Goal: Information Seeking & Learning: Learn about a topic

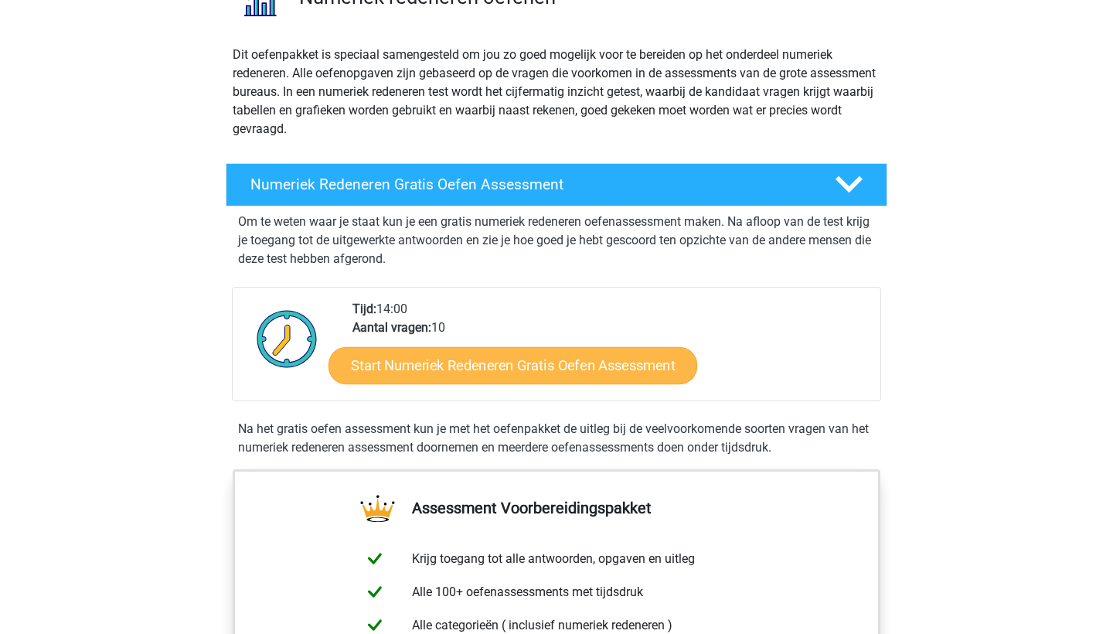
scroll to position [153, 0]
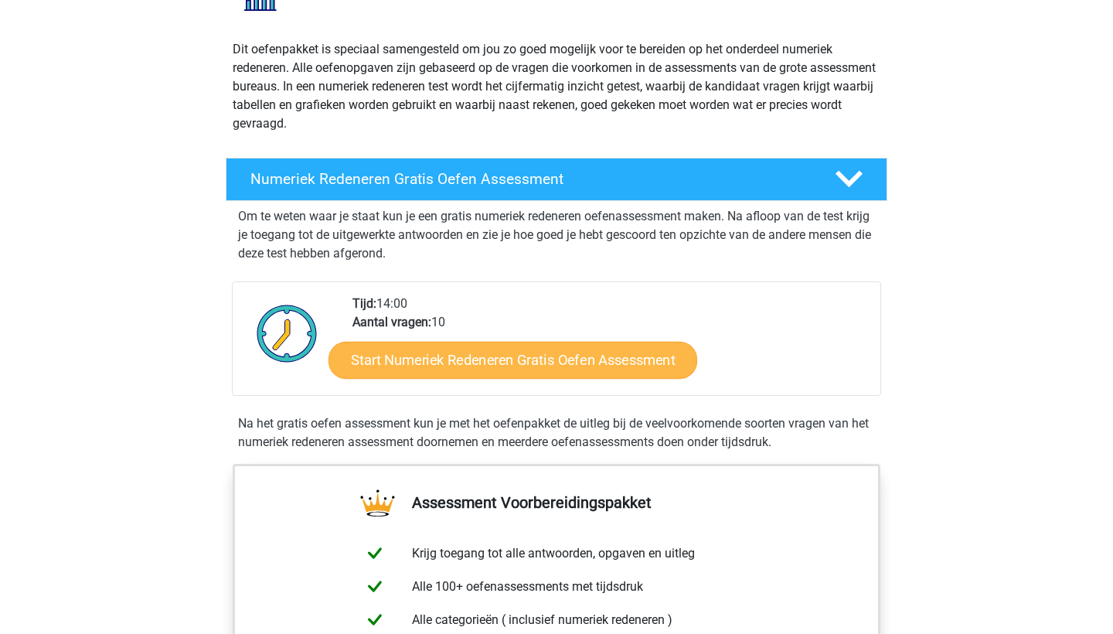
click at [427, 370] on link "Start Numeriek Redeneren Gratis Oefen Assessment" at bounding box center [513, 359] width 369 height 37
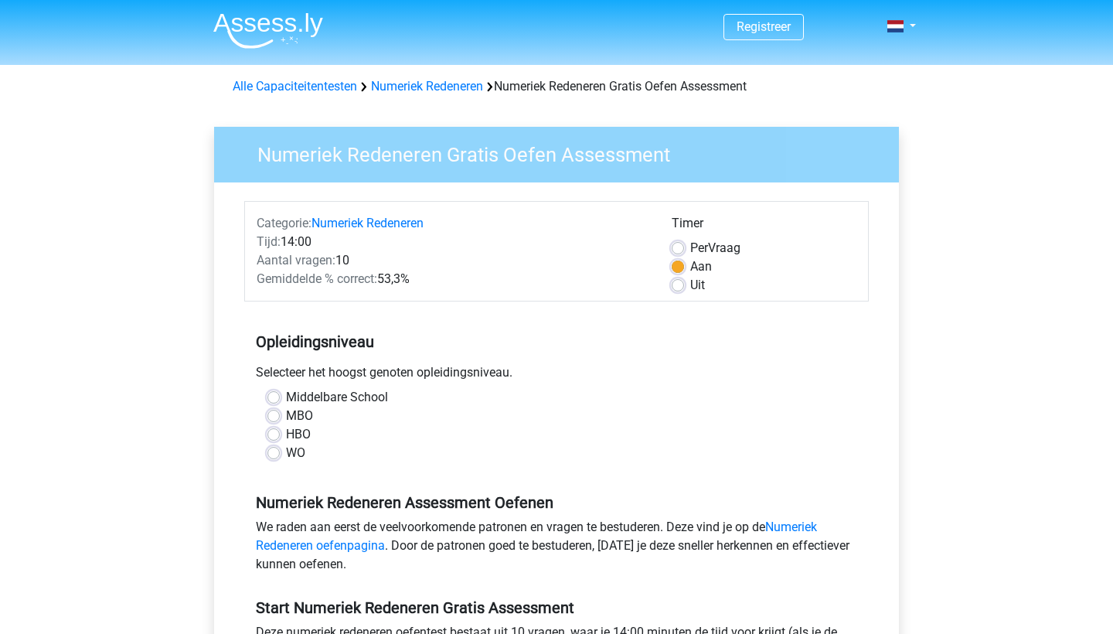
scroll to position [145, 0]
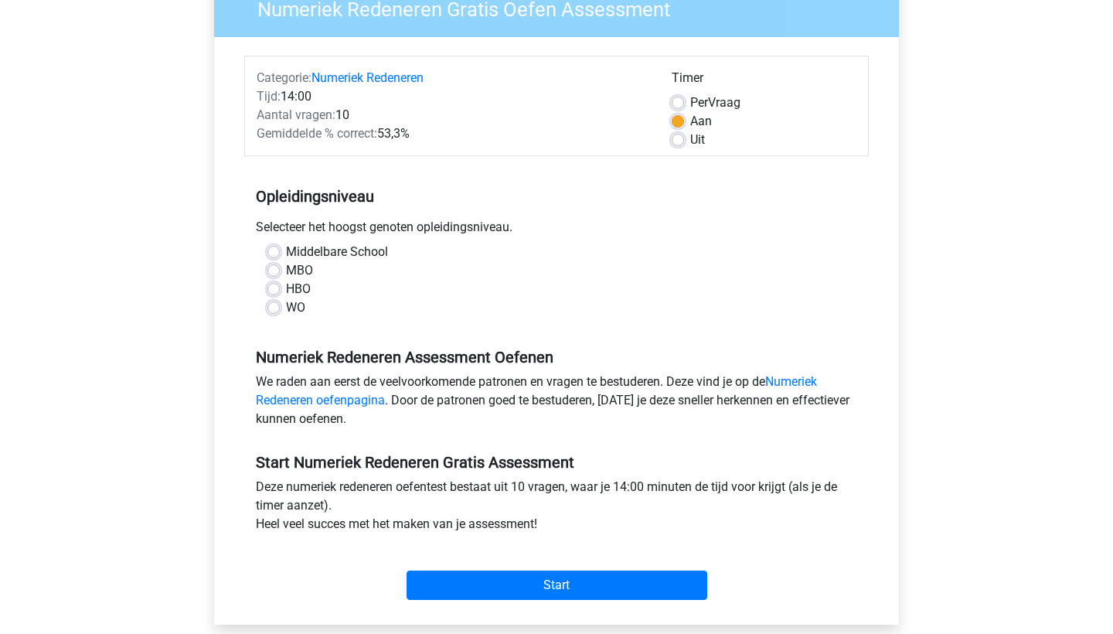
click at [286, 253] on label "Middelbare School" at bounding box center [337, 252] width 102 height 19
click at [278, 253] on input "Middelbare School" at bounding box center [273, 250] width 12 height 15
radio input "true"
click at [286, 273] on label "MBO" at bounding box center [299, 270] width 27 height 19
click at [279, 273] on input "MBO" at bounding box center [273, 268] width 12 height 15
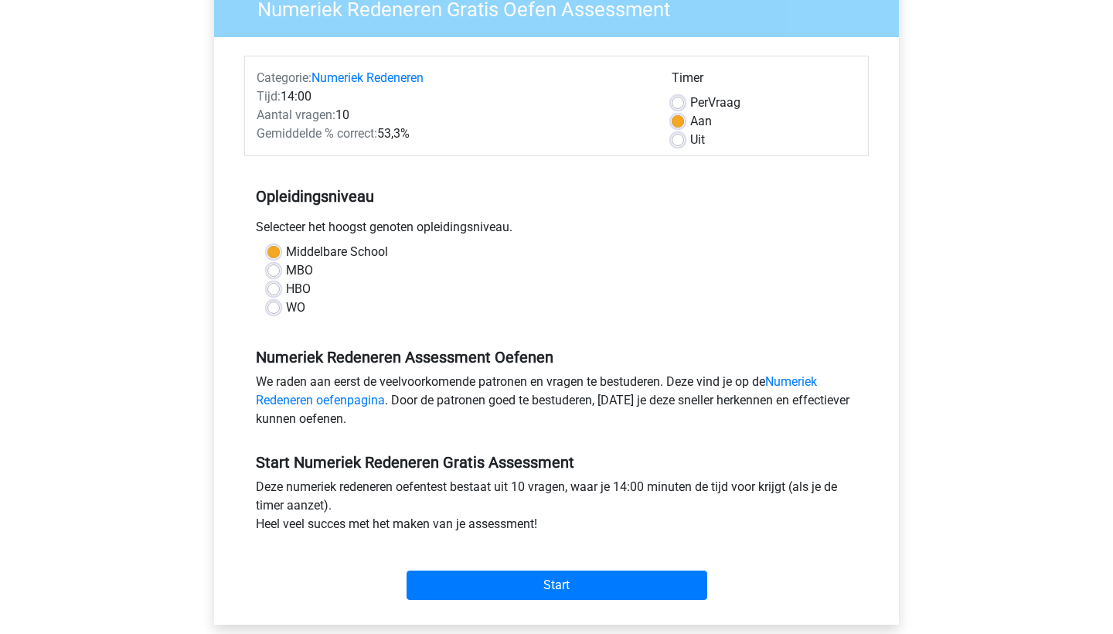
radio input "true"
click at [279, 282] on div "HBO" at bounding box center [556, 289] width 578 height 19
click at [286, 256] on label "Middelbare School" at bounding box center [337, 252] width 102 height 19
click at [277, 256] on input "Middelbare School" at bounding box center [273, 250] width 12 height 15
radio input "true"
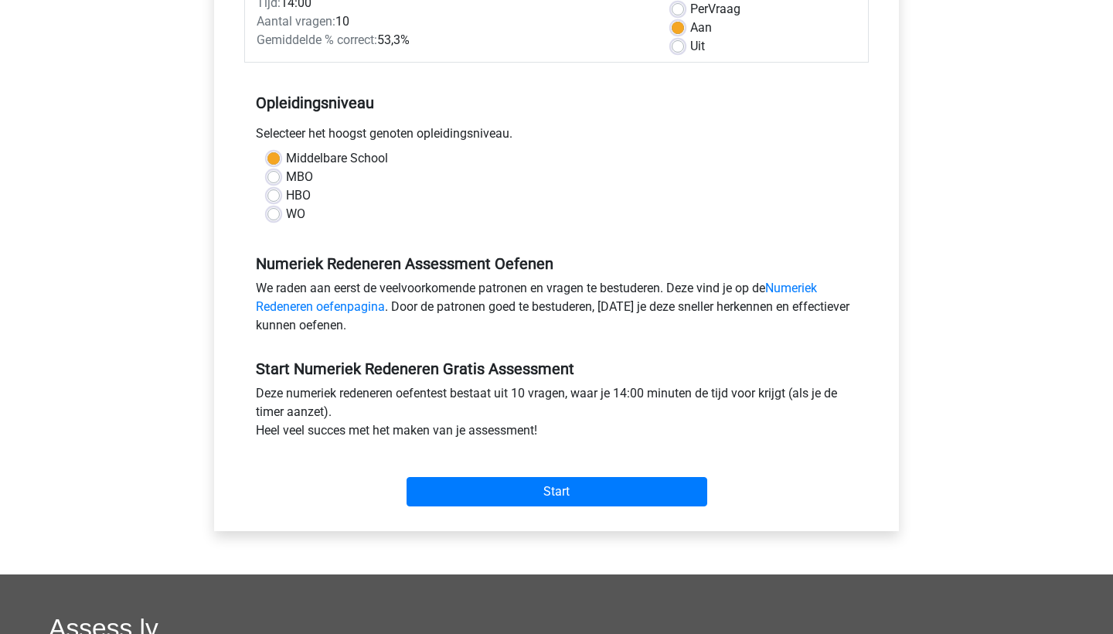
scroll to position [272, 0]
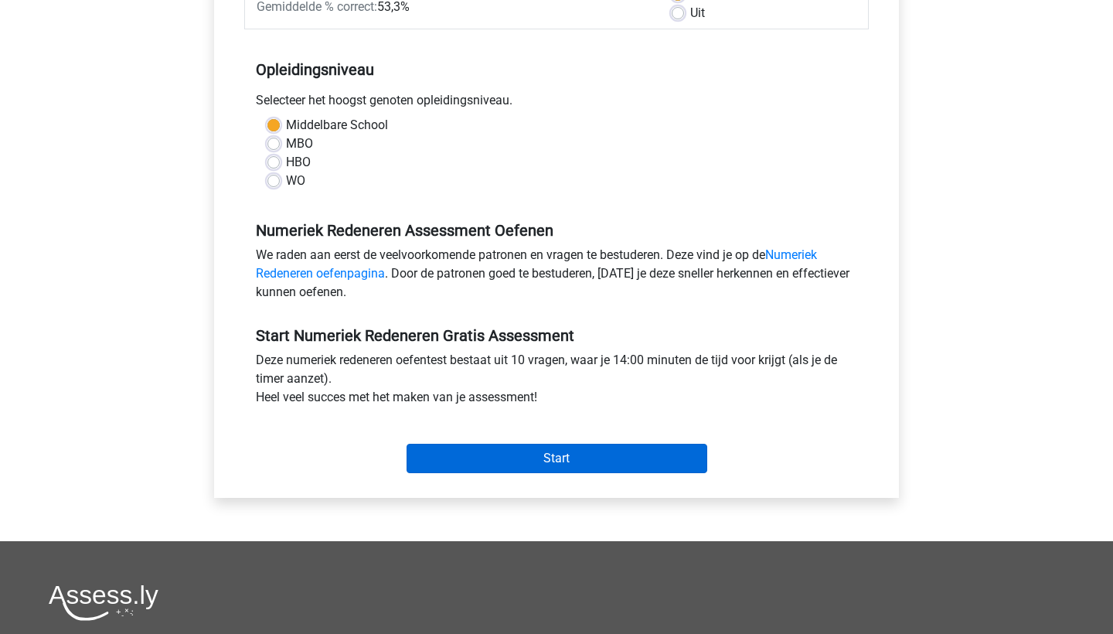
click at [625, 462] on input "Start" at bounding box center [557, 458] width 301 height 29
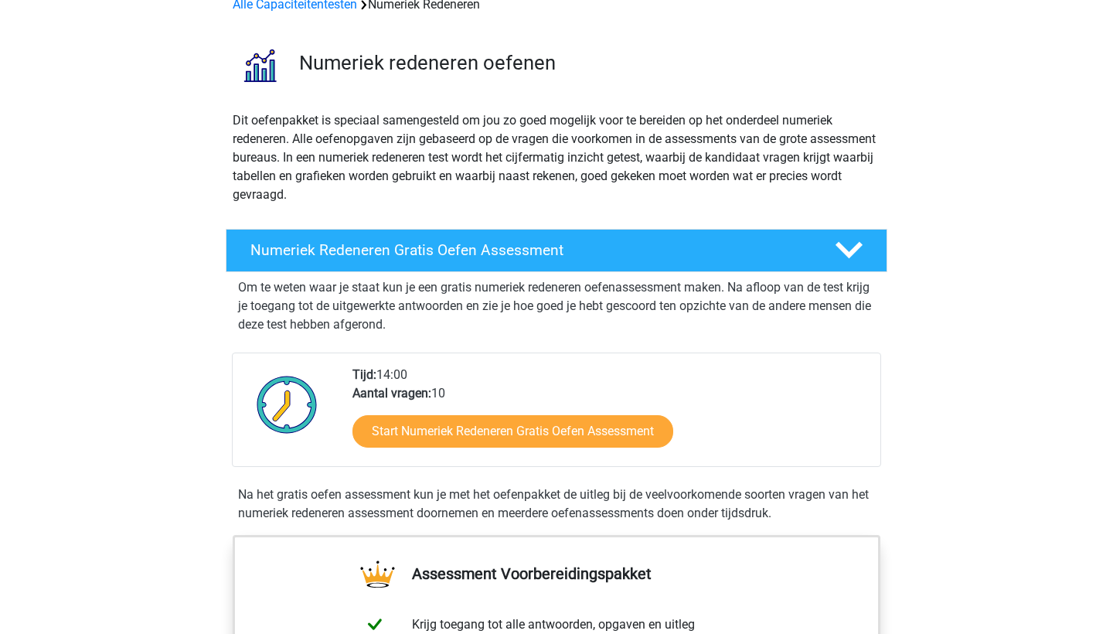
scroll to position [139, 0]
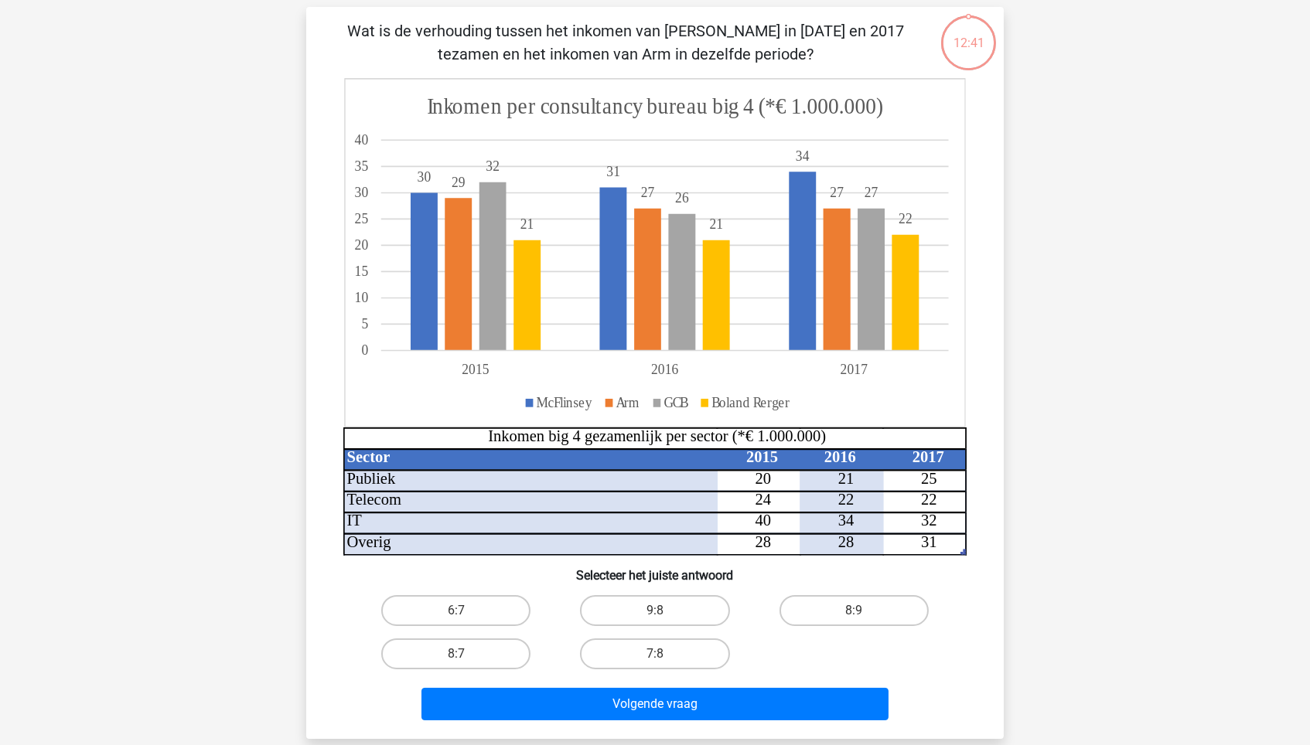
scroll to position [105, 0]
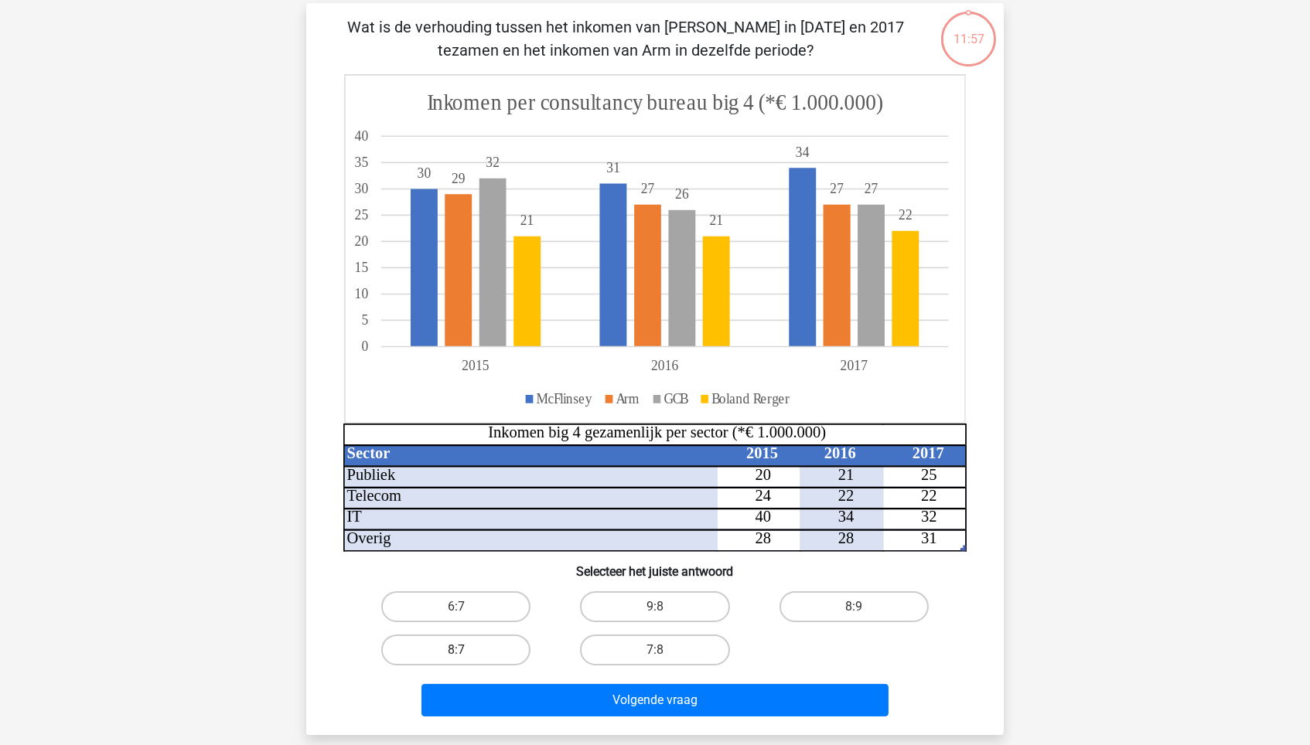
click at [485, 633] on label "8:7" at bounding box center [455, 650] width 149 height 31
click at [466, 633] on input "8:7" at bounding box center [461, 655] width 10 height 10
radio input "true"
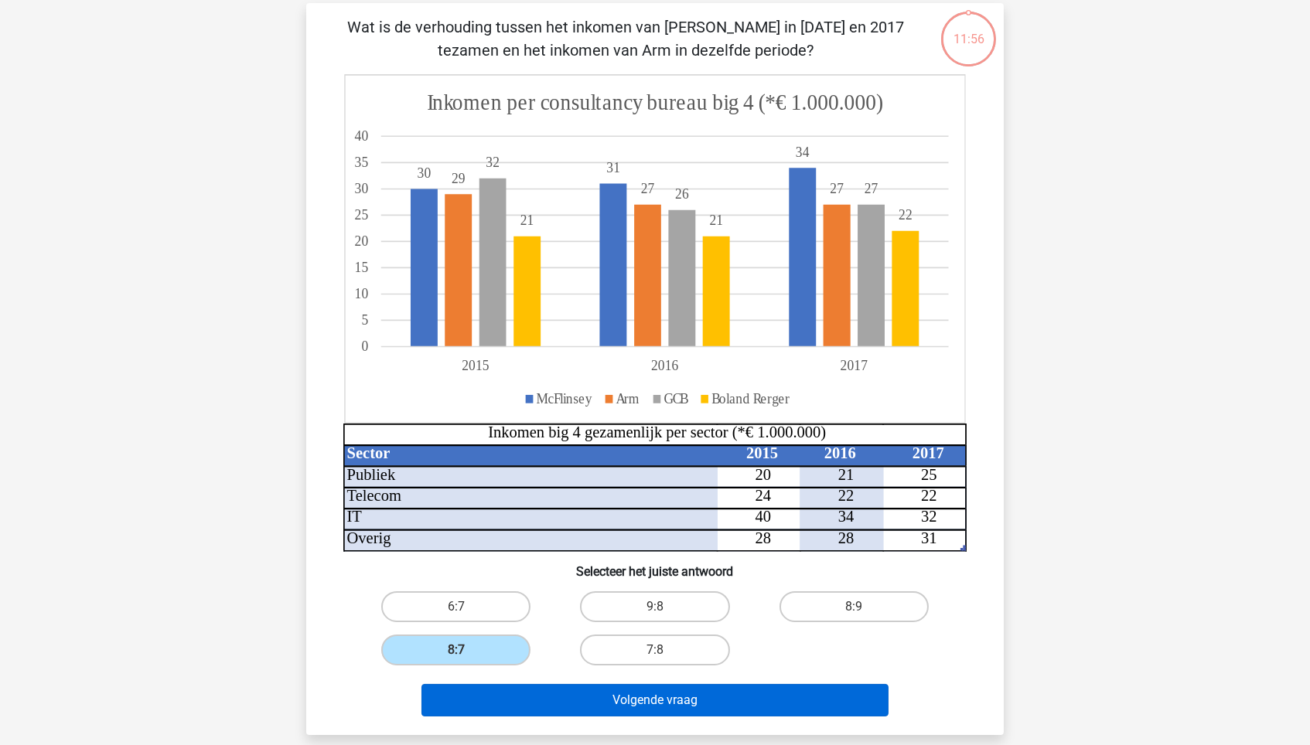
click at [591, 633] on button "Volgende vraag" at bounding box center [655, 700] width 468 height 32
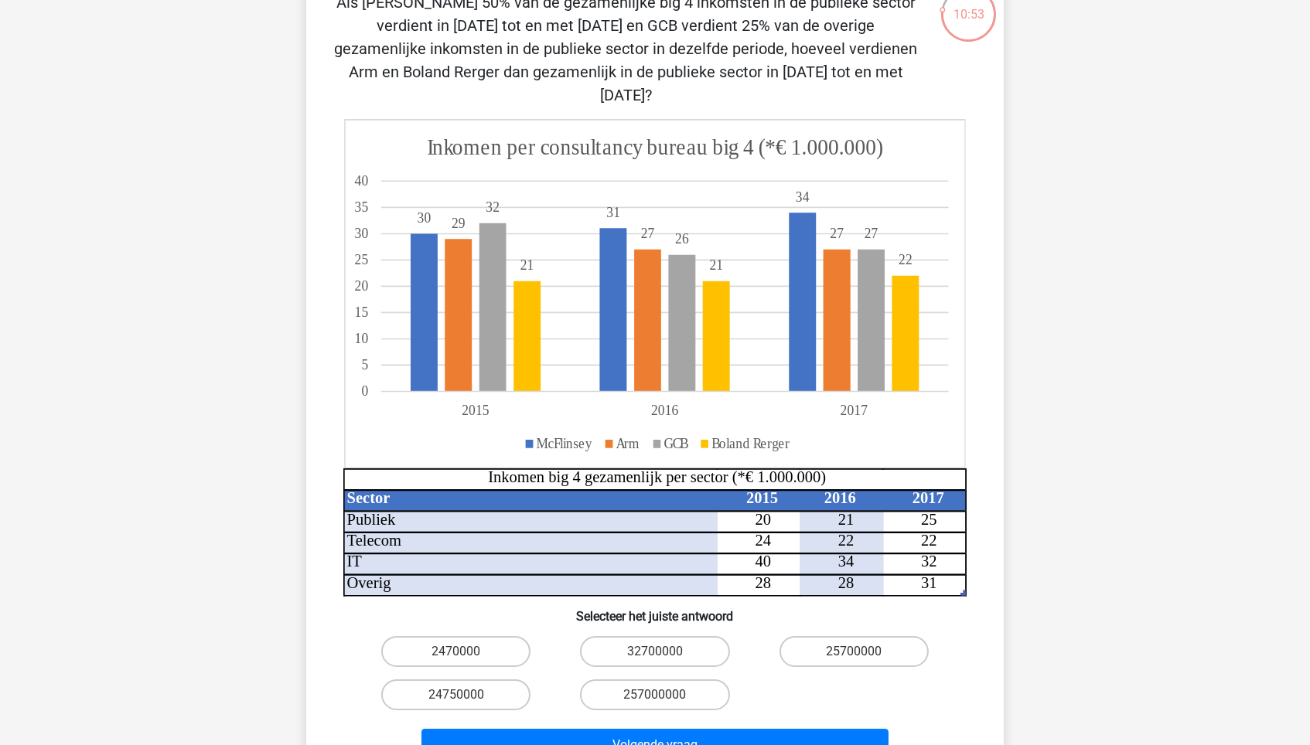
scroll to position [135, 0]
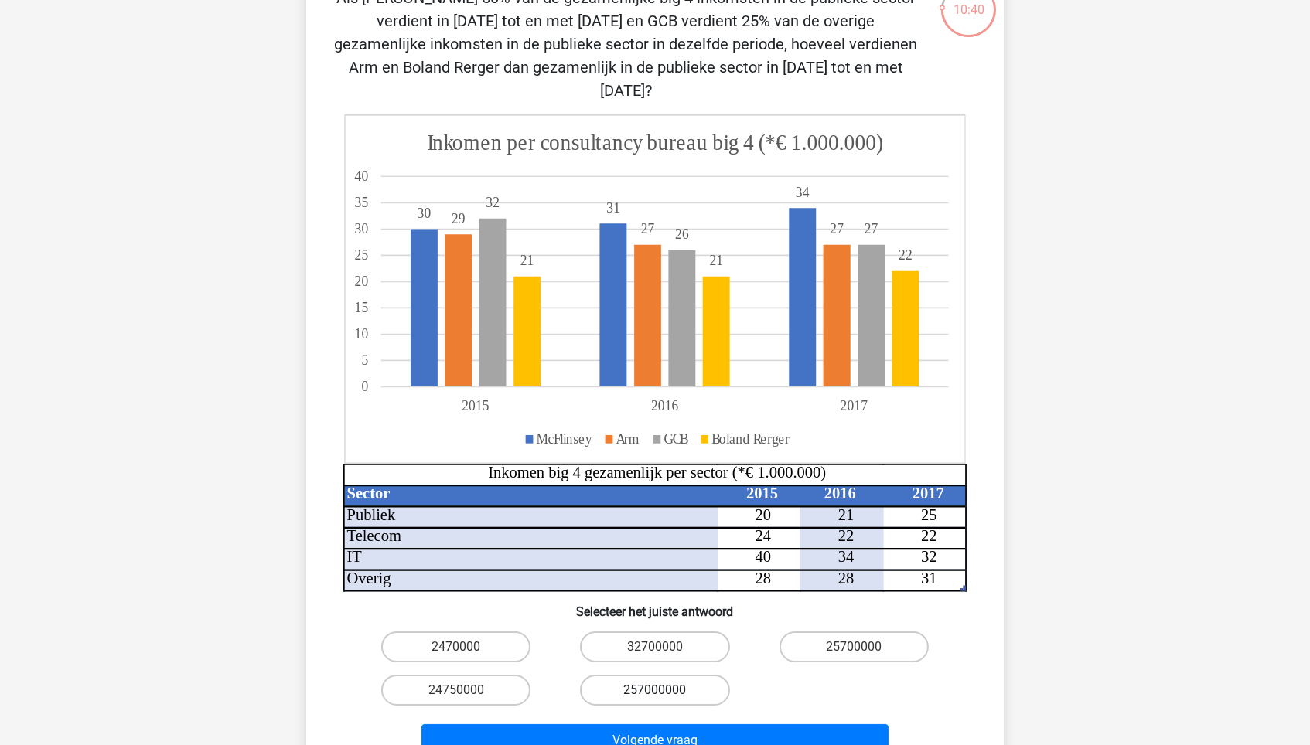
click at [700, 633] on label "257000000" at bounding box center [654, 690] width 149 height 31
click at [665, 633] on input "257000000" at bounding box center [660, 695] width 10 height 10
radio input "true"
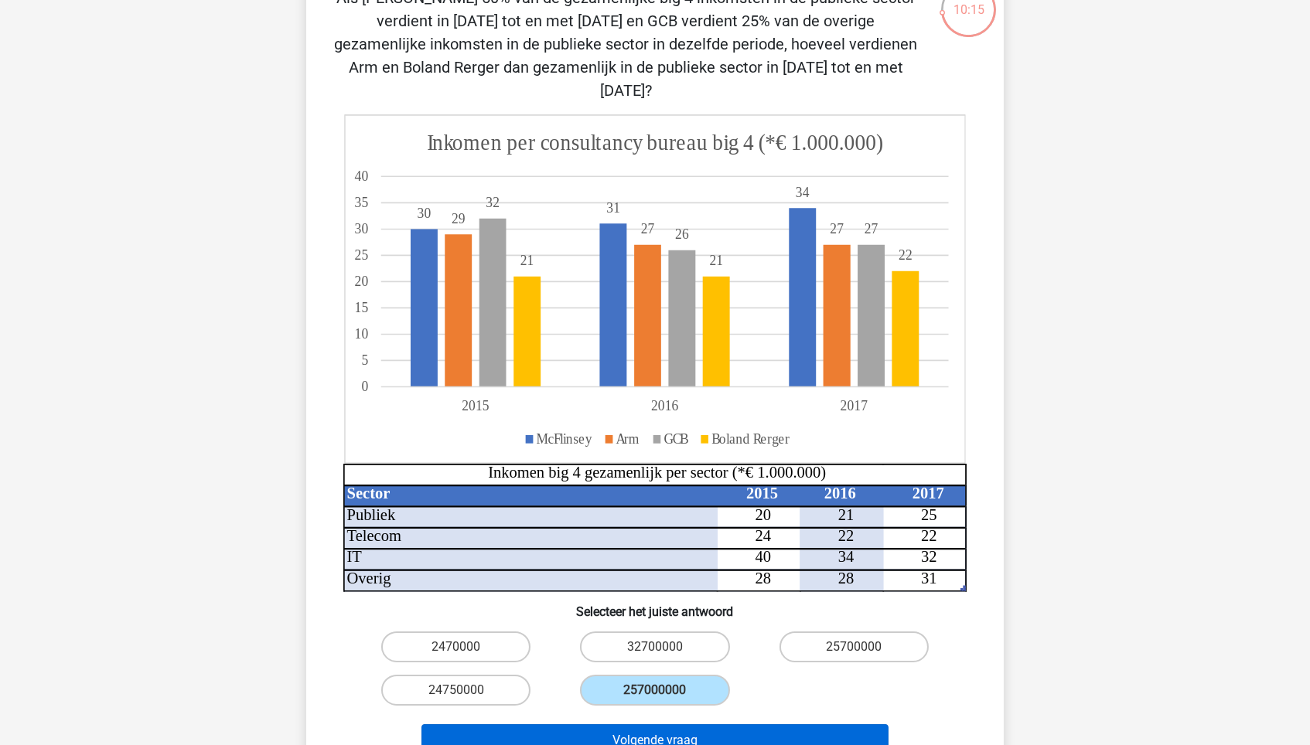
click at [692, 633] on button "Volgende vraag" at bounding box center [655, 740] width 468 height 32
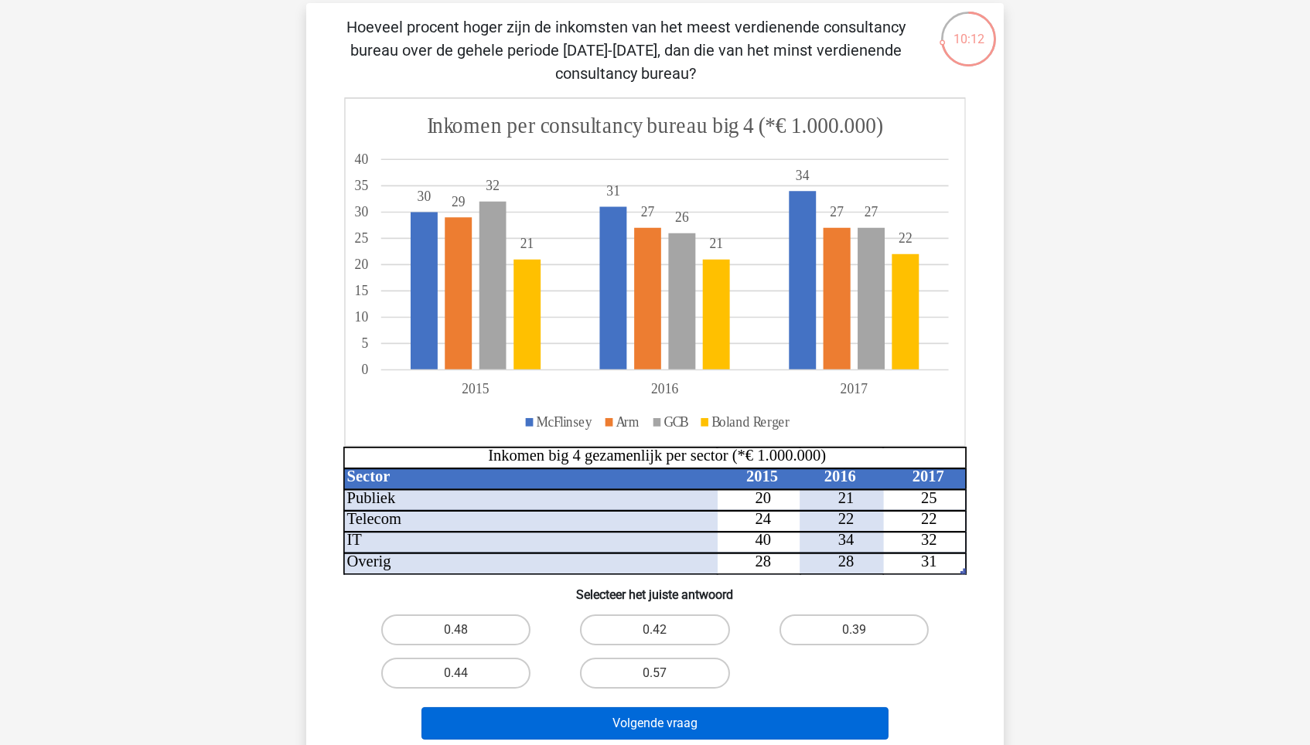
scroll to position [107, 0]
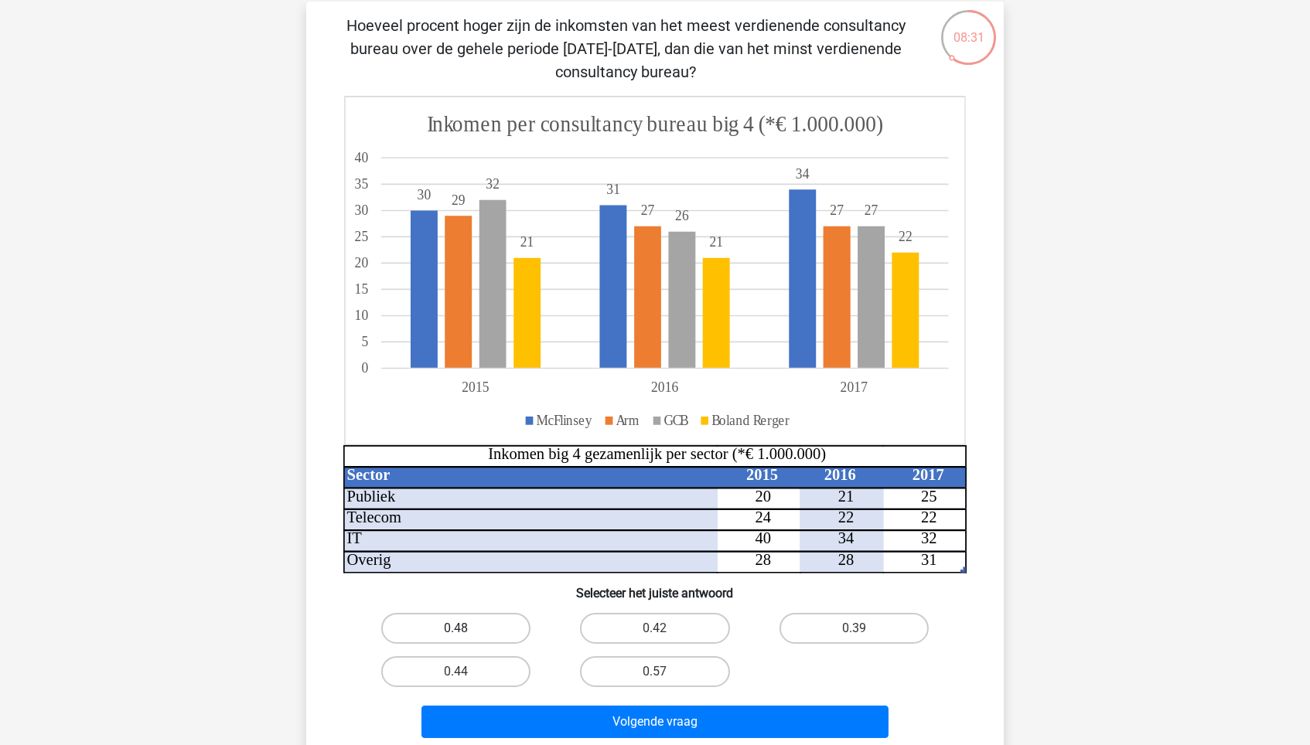
click at [475, 629] on label "0.48" at bounding box center [455, 628] width 149 height 31
click at [466, 629] on input "0.48" at bounding box center [461, 634] width 10 height 10
radio input "true"
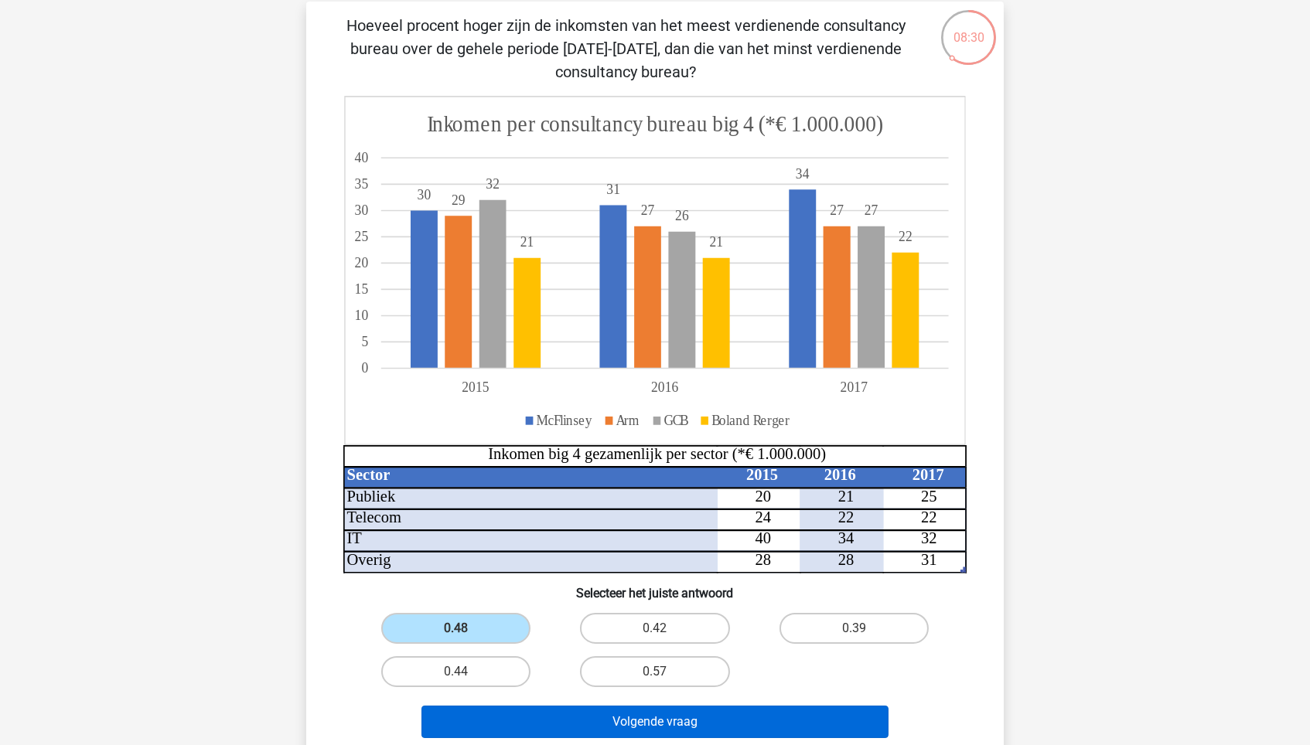
click at [542, 633] on button "Volgende vraag" at bounding box center [655, 722] width 468 height 32
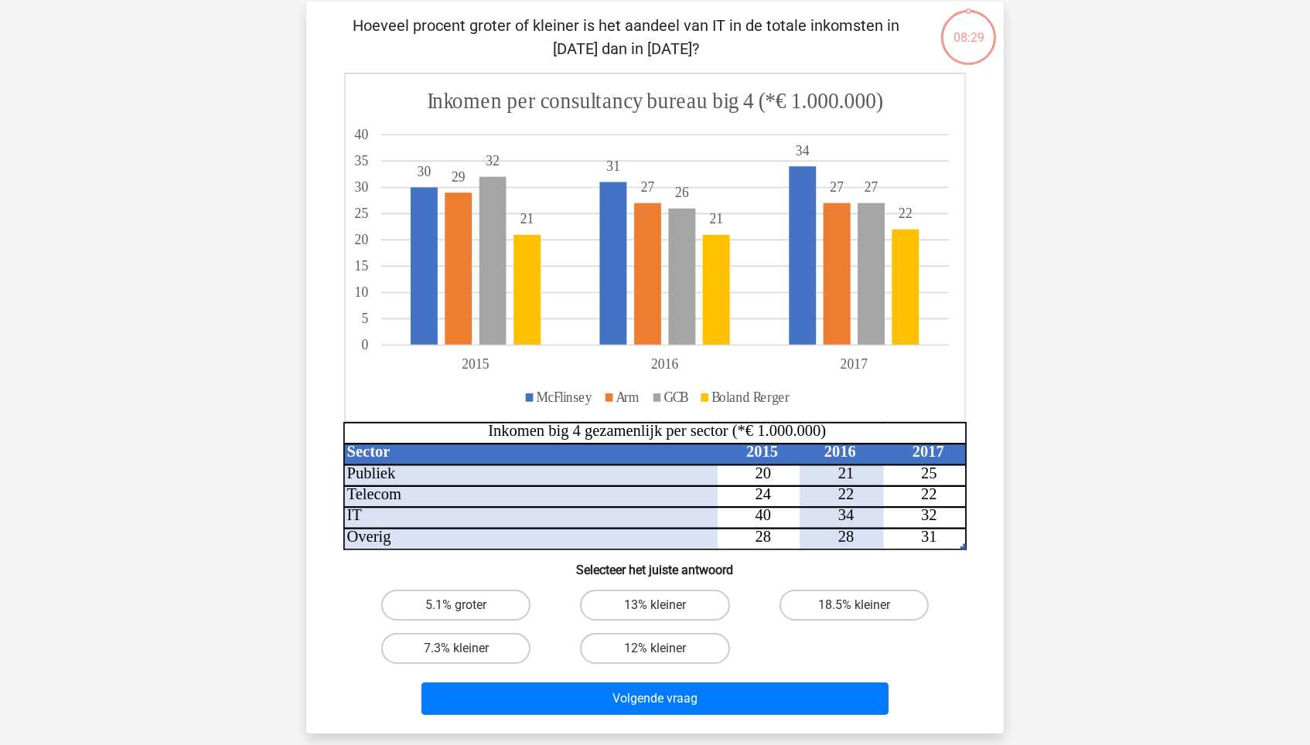
scroll to position [77, 0]
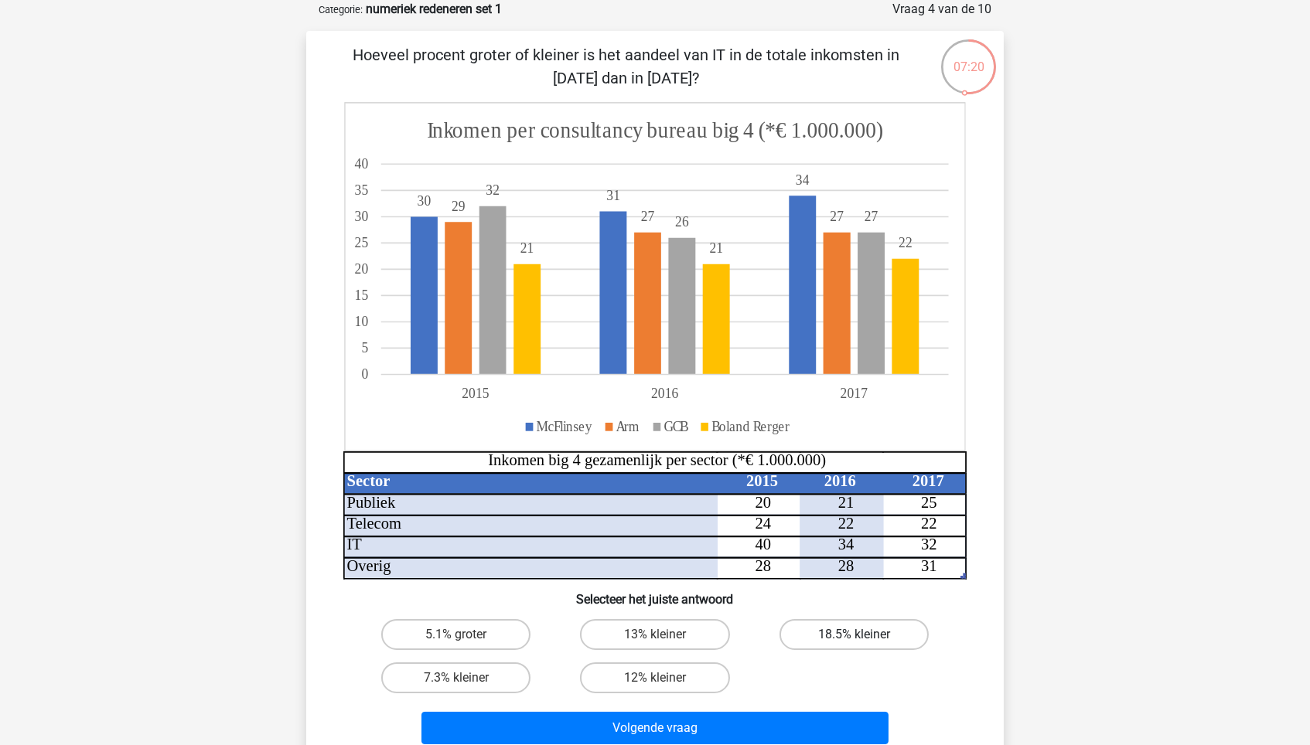
click at [810, 631] on label "18.5% kleiner" at bounding box center [853, 634] width 149 height 31
click at [853, 633] on input "18.5% kleiner" at bounding box center [858, 640] width 10 height 10
radio input "true"
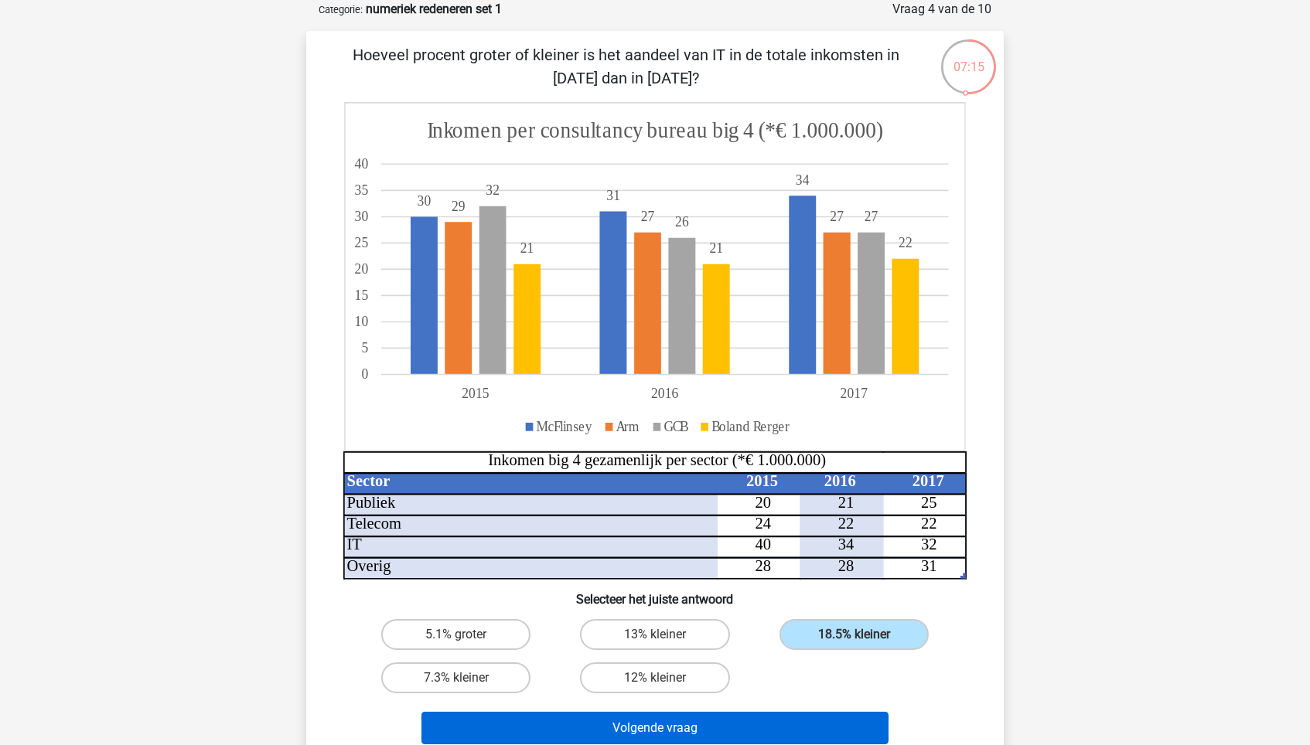
click at [782, 633] on button "Volgende vraag" at bounding box center [655, 728] width 468 height 32
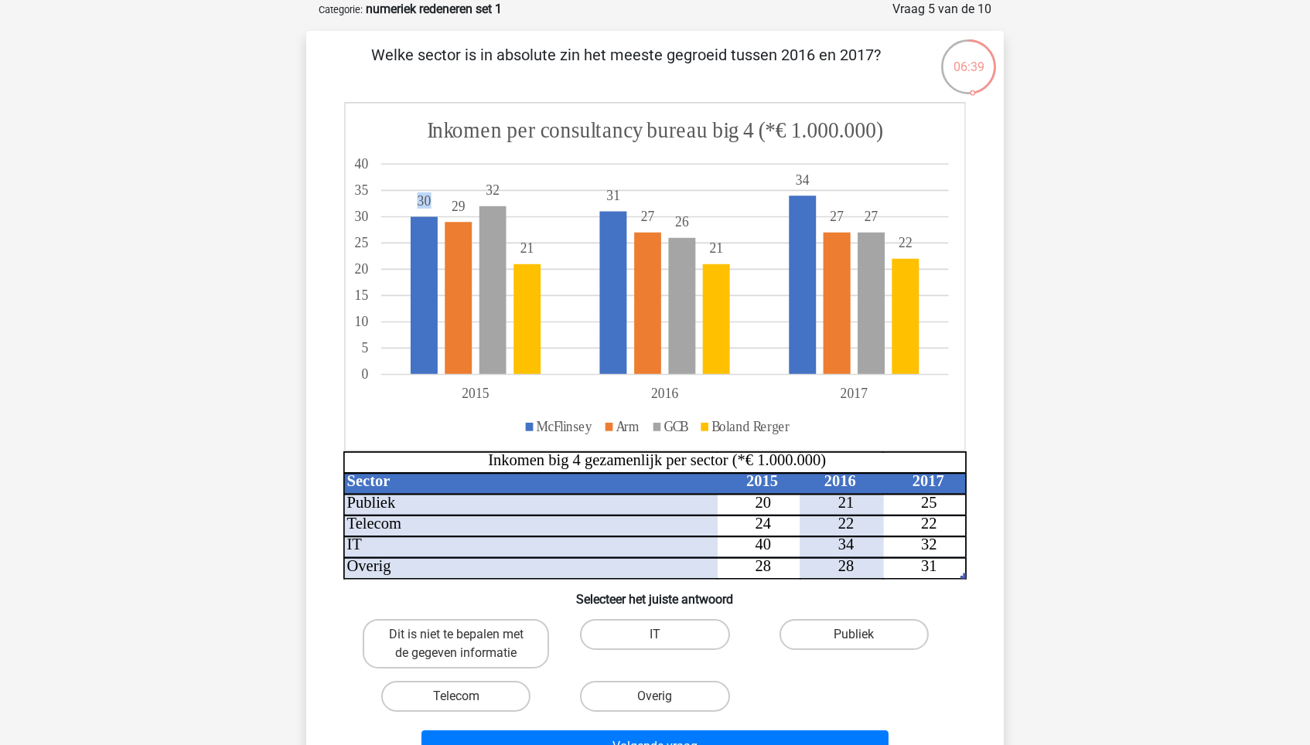
drag, startPoint x: 434, startPoint y: 200, endPoint x: 601, endPoint y: 428, distance: 282.7
click at [601, 426] on icon "Sector 2015 2016 2017 Publiek 20 21 25 Telecom 24 22 22 IT 40 34 32 Overig 28 2…" at bounding box center [654, 341] width 623 height 478
click at [1112, 403] on div "Registreer Nederlands English" at bounding box center [655, 575] width 1310 height 1304
click at [877, 633] on label "Publiek" at bounding box center [853, 634] width 149 height 31
click at [864, 633] on input "Publiek" at bounding box center [858, 640] width 10 height 10
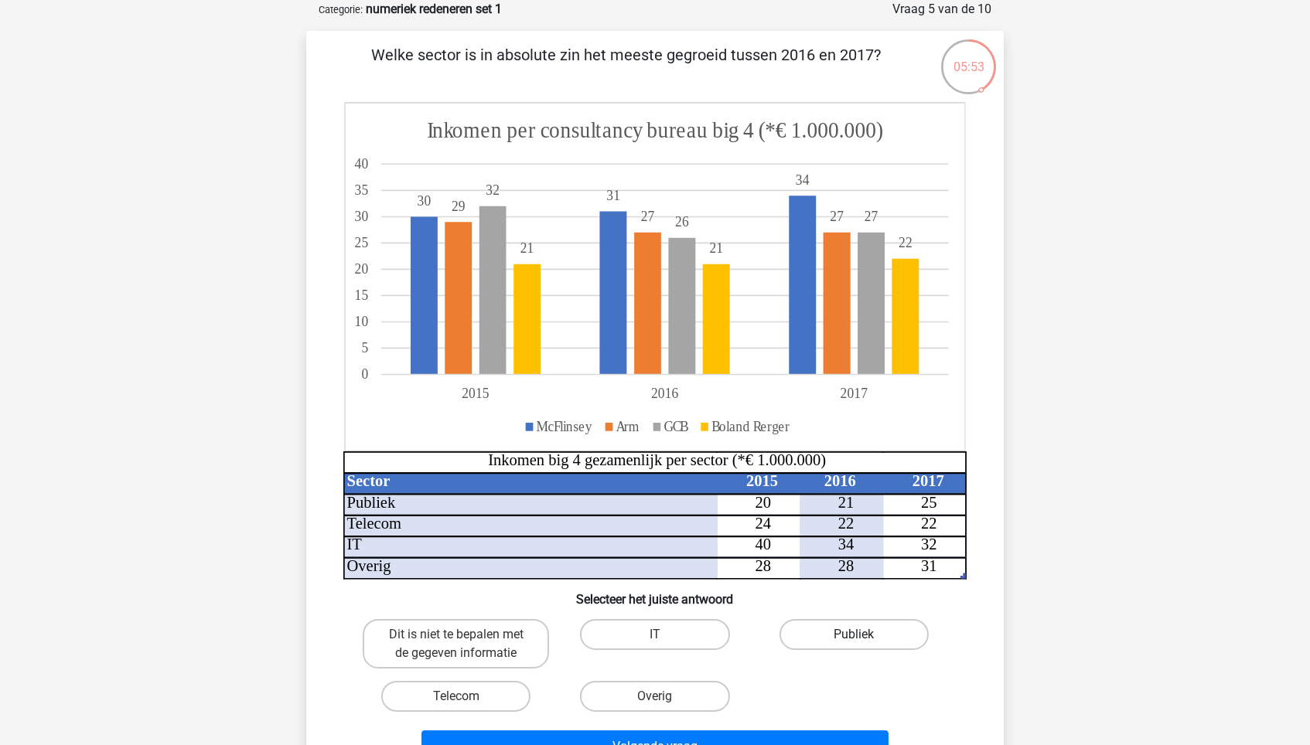
radio input "true"
click at [831, 633] on button "Volgende vraag" at bounding box center [655, 747] width 468 height 32
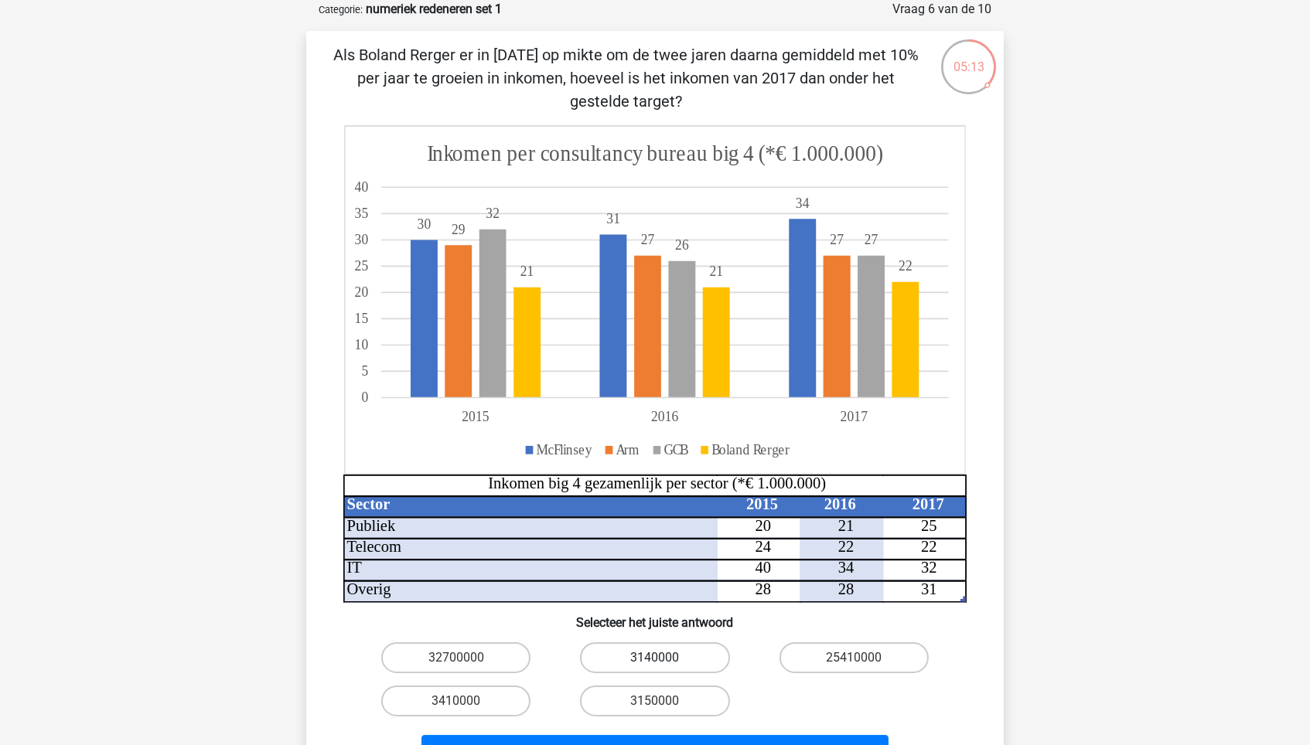
click at [703, 633] on label "3140000" at bounding box center [654, 657] width 149 height 31
click at [665, 633] on input "3140000" at bounding box center [660, 663] width 10 height 10
radio input "true"
click at [760, 633] on button "Volgende vraag" at bounding box center [655, 751] width 468 height 32
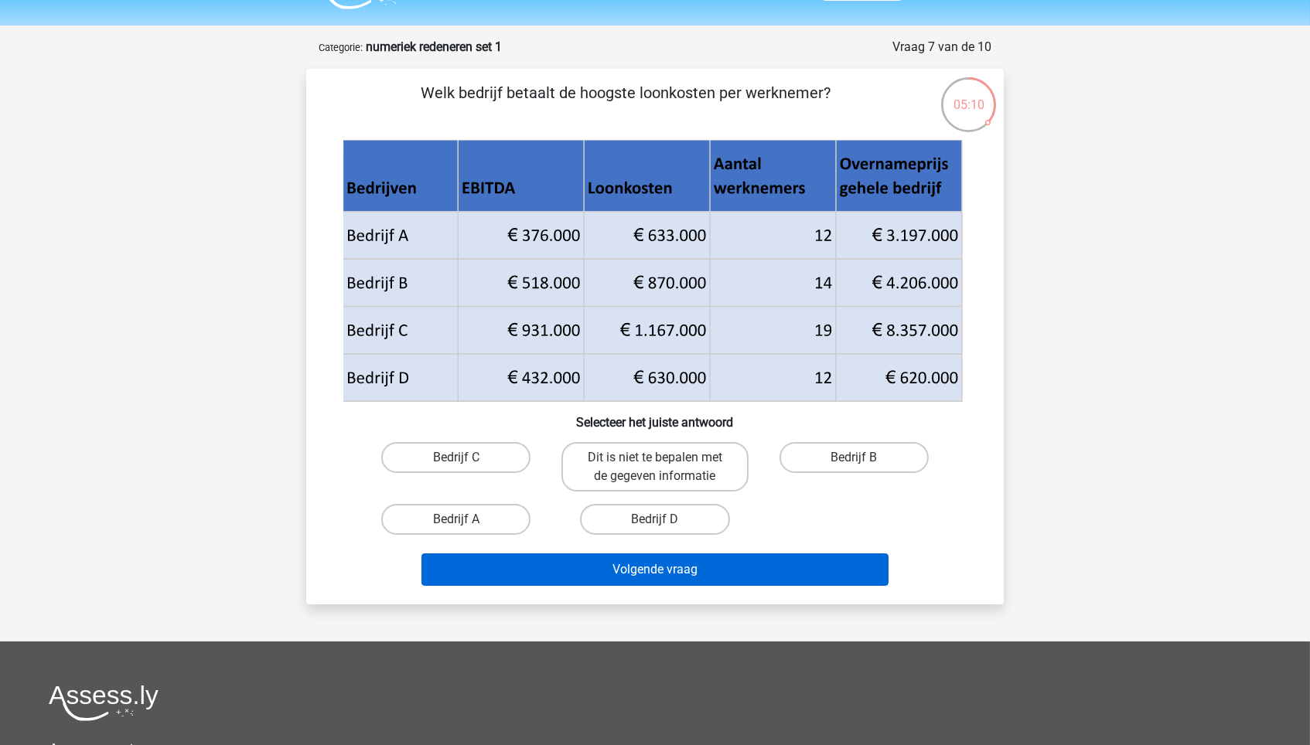
scroll to position [26, 0]
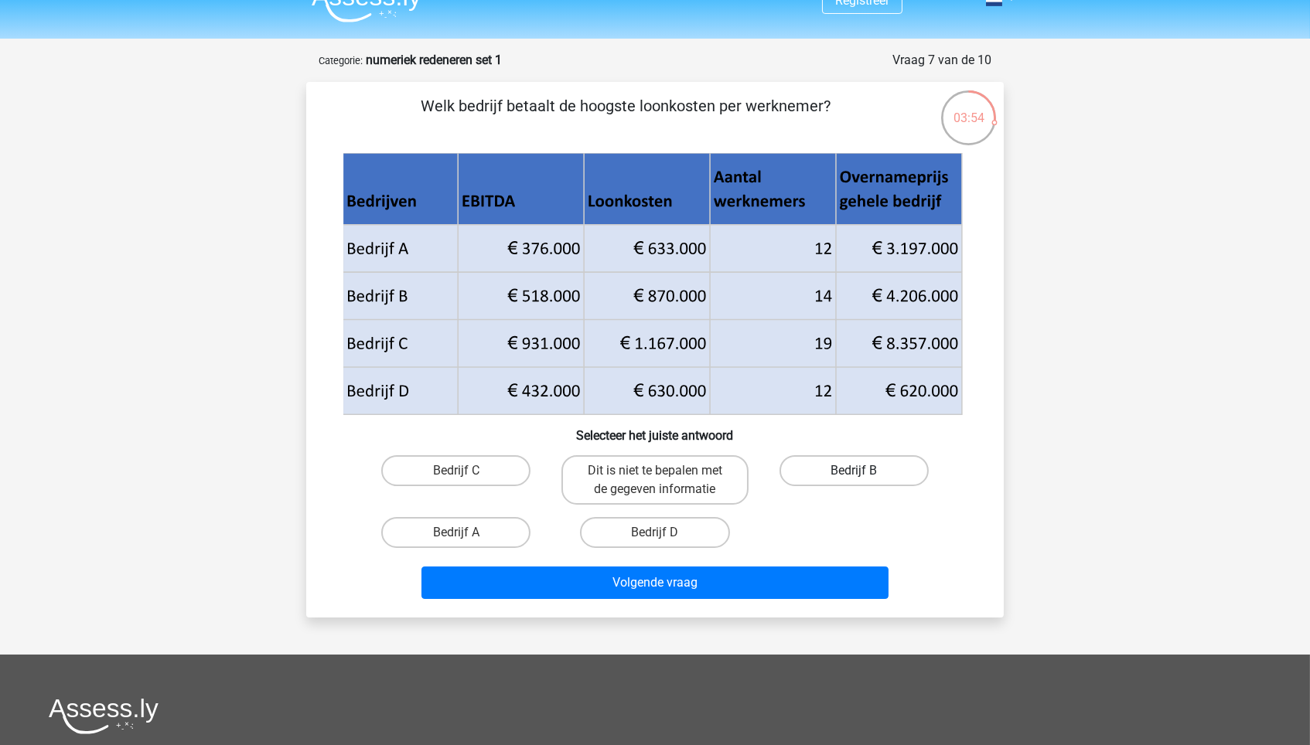
click at [802, 471] on label "Bedrijf B" at bounding box center [853, 470] width 149 height 31
click at [853, 471] on input "Bedrijf B" at bounding box center [858, 476] width 10 height 10
radio input "true"
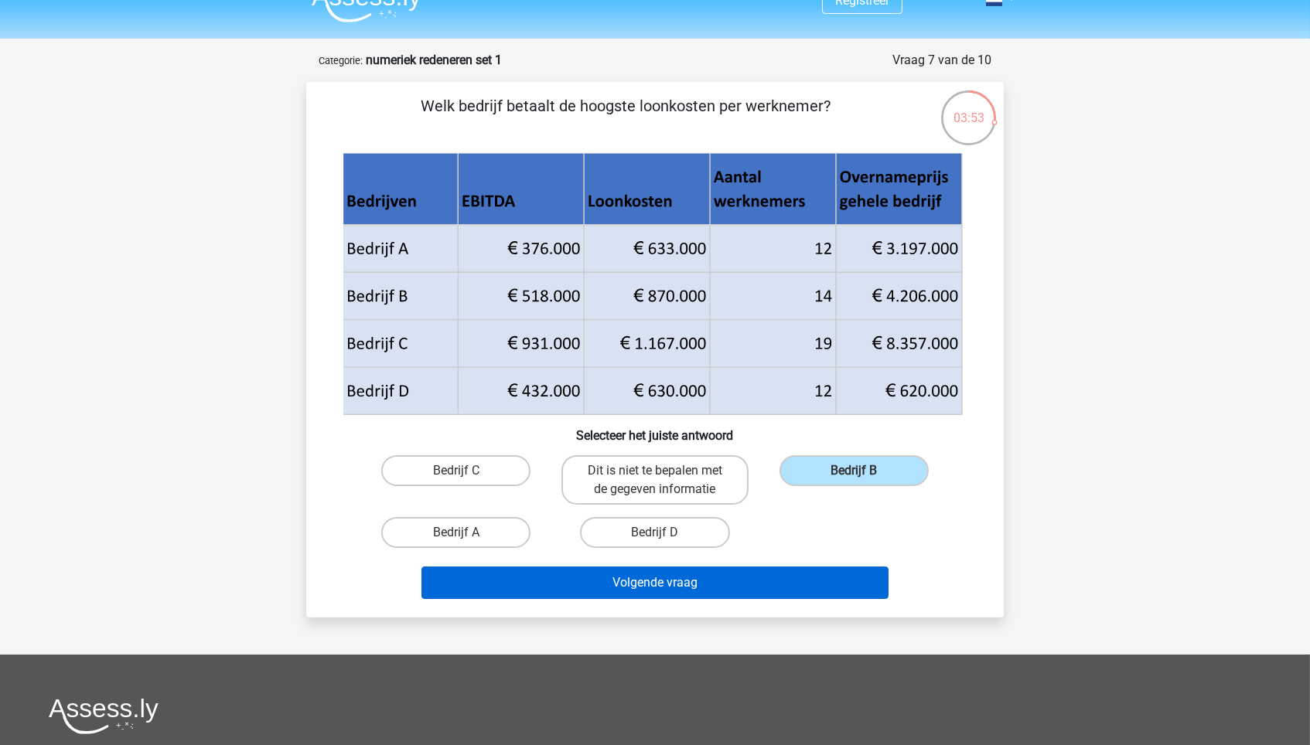
click at [748, 580] on button "Volgende vraag" at bounding box center [655, 583] width 468 height 32
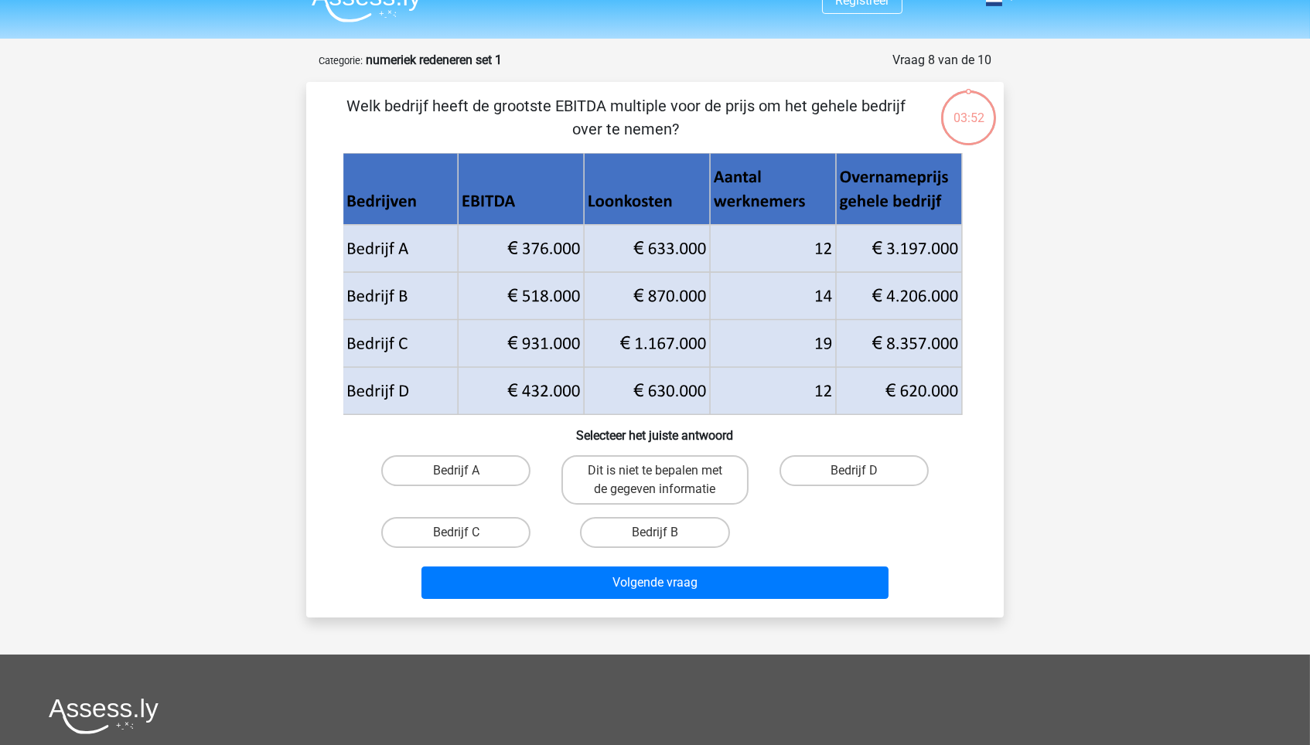
scroll to position [77, 0]
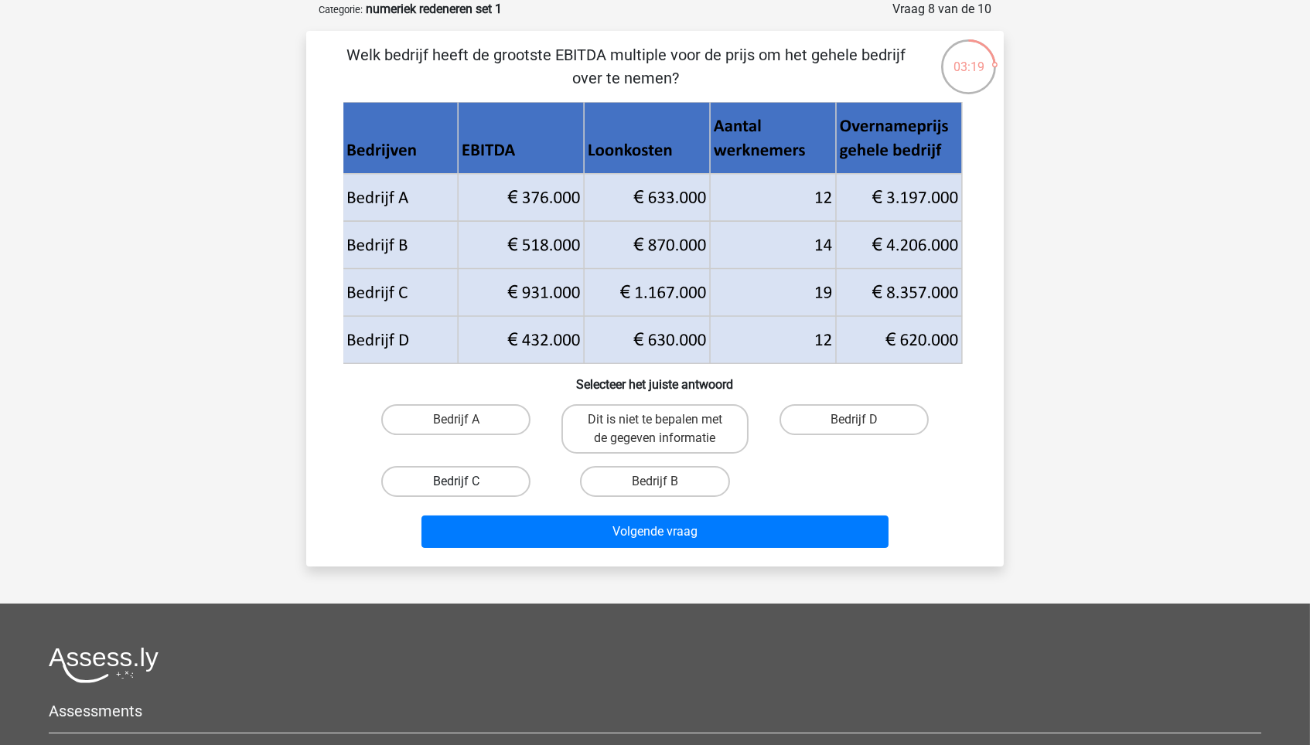
click at [519, 483] on label "Bedrijf C" at bounding box center [455, 481] width 149 height 31
click at [466, 483] on input "Bedrijf C" at bounding box center [461, 487] width 10 height 10
radio input "true"
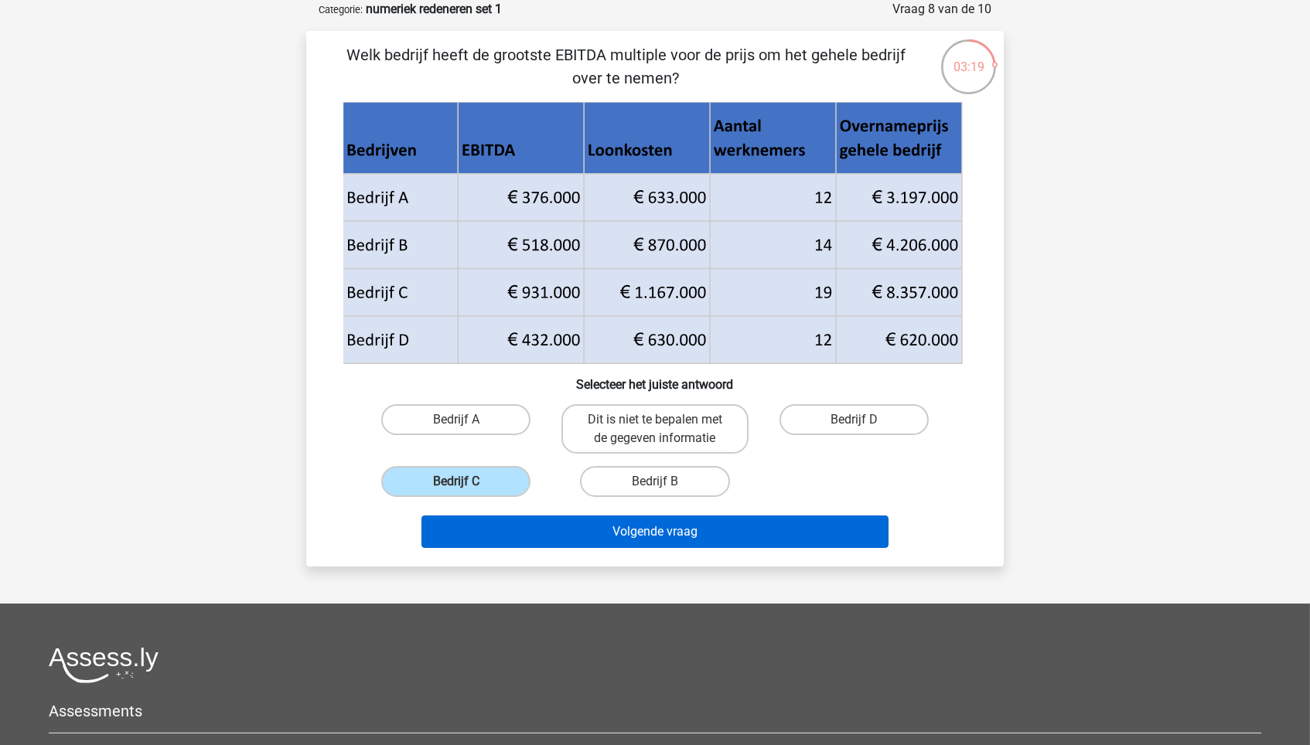
click at [533, 537] on button "Volgende vraag" at bounding box center [655, 532] width 468 height 32
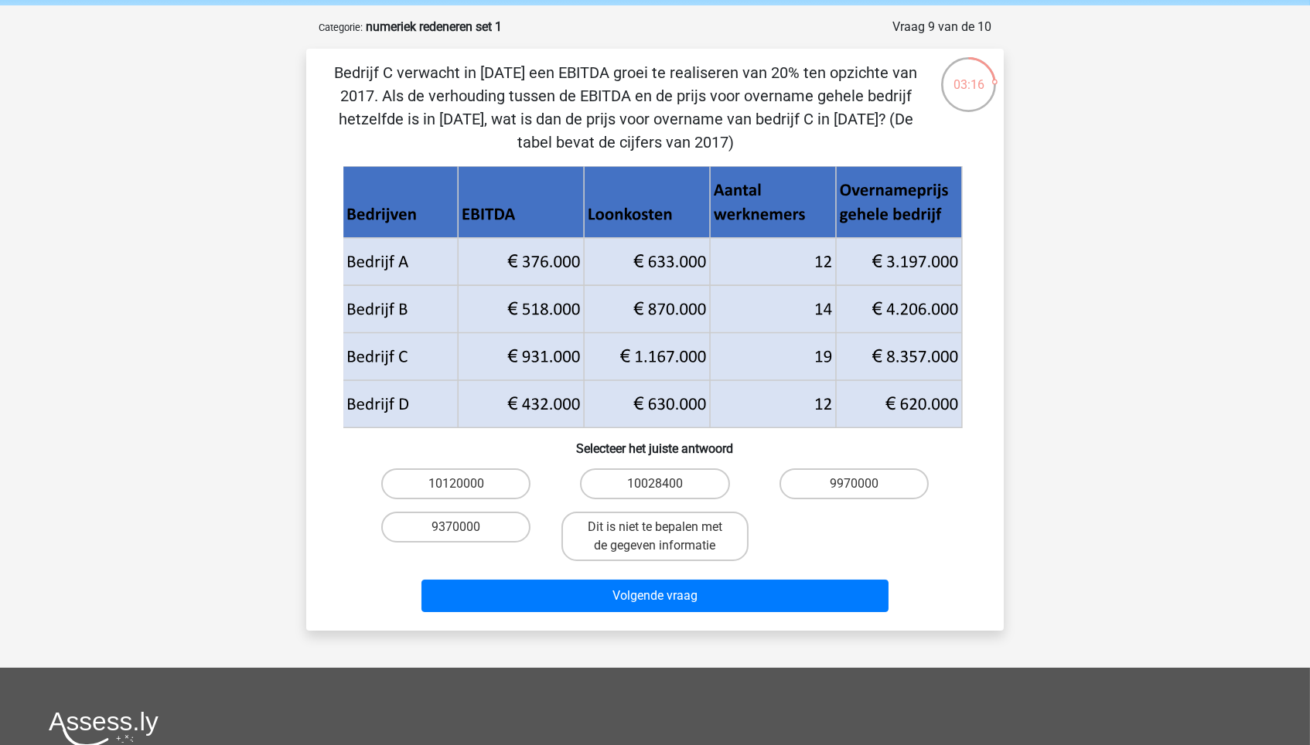
scroll to position [59, 0]
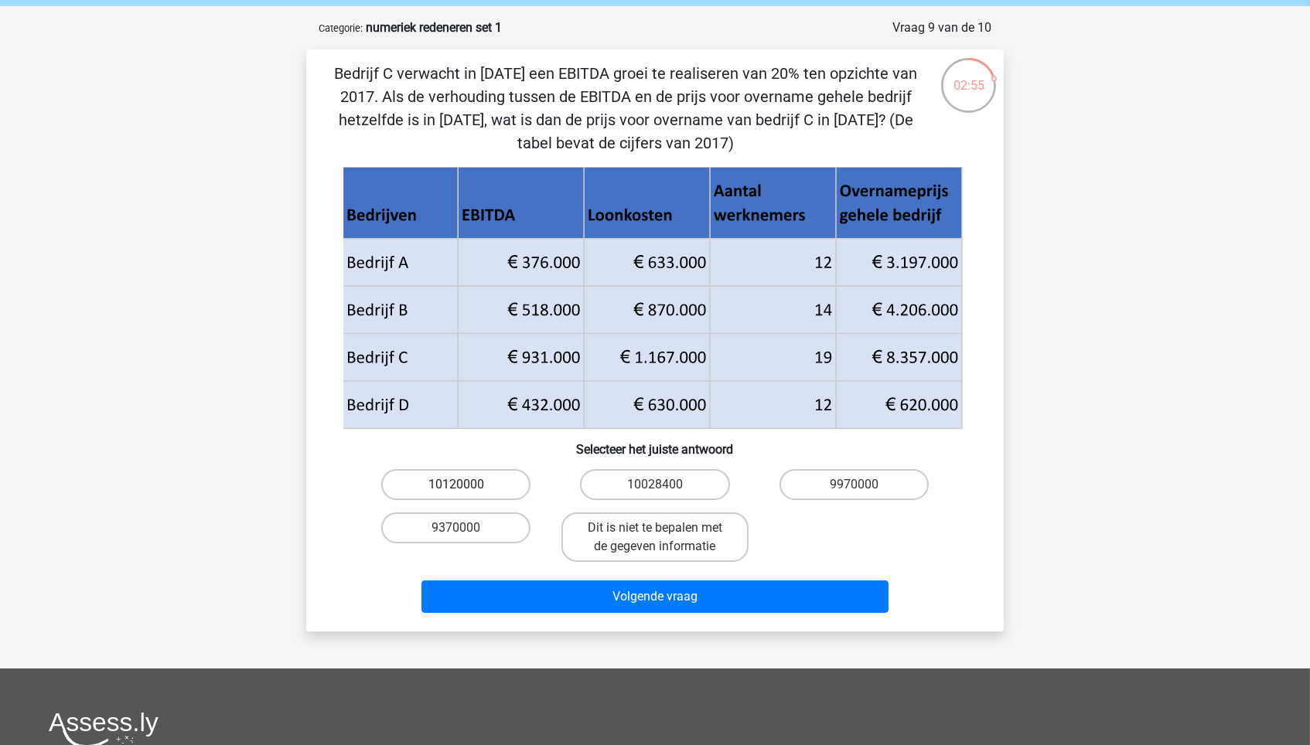
click at [432, 483] on label "10120000" at bounding box center [455, 484] width 149 height 31
click at [456, 485] on input "10120000" at bounding box center [461, 490] width 10 height 10
radio input "true"
click at [693, 491] on label "10028400" at bounding box center [654, 484] width 149 height 31
click at [665, 491] on input "10028400" at bounding box center [660, 490] width 10 height 10
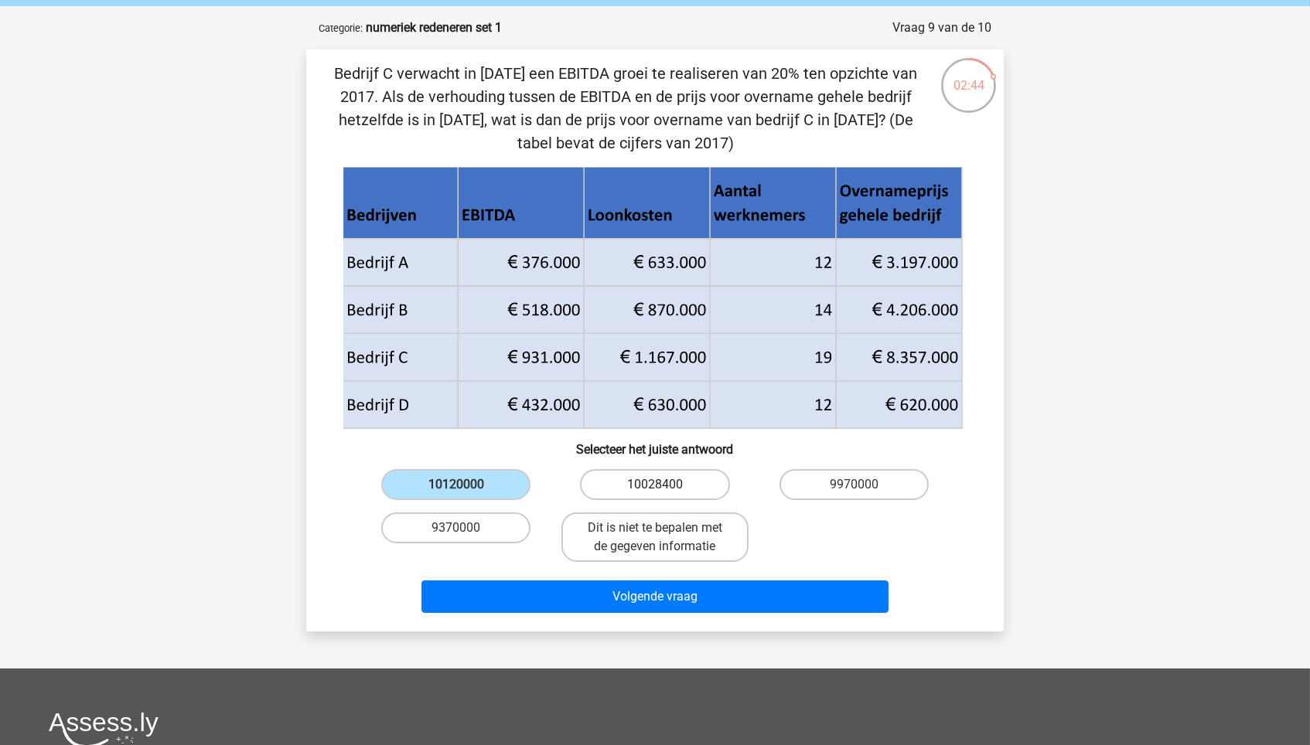
radio input "true"
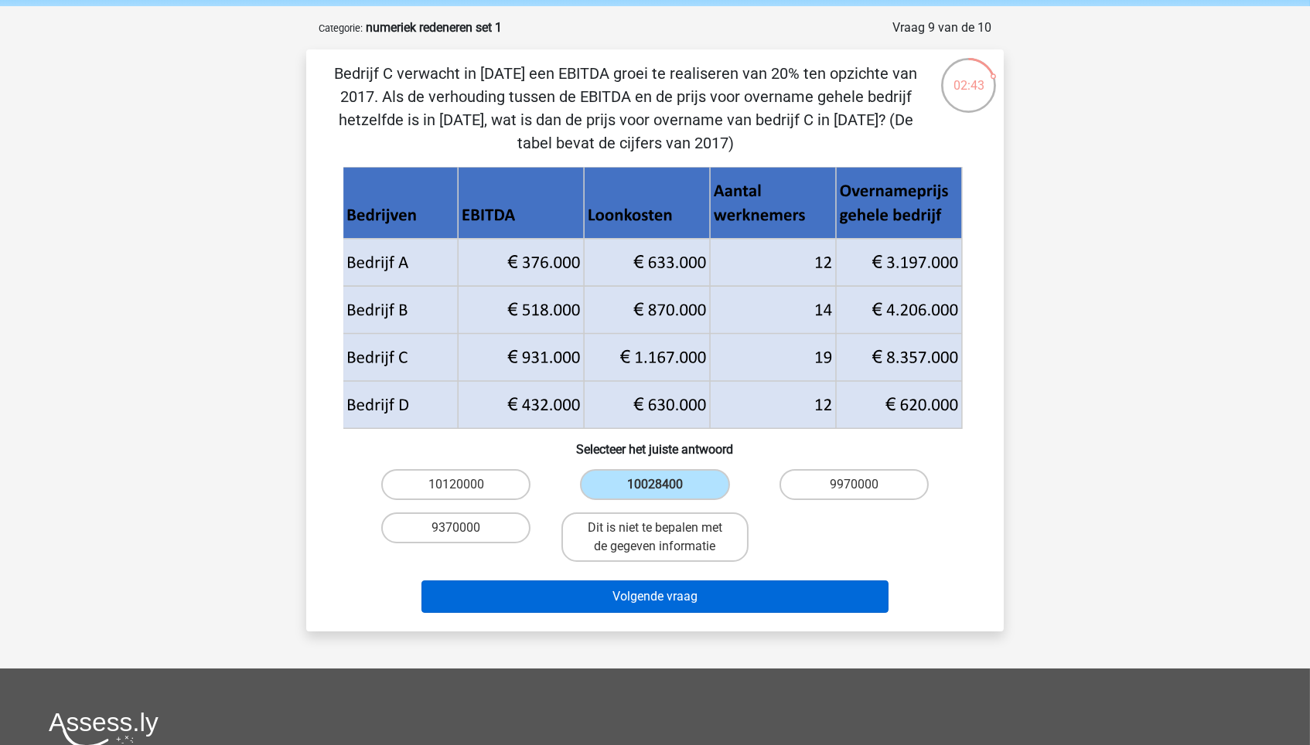
click at [663, 591] on button "Volgende vraag" at bounding box center [655, 597] width 468 height 32
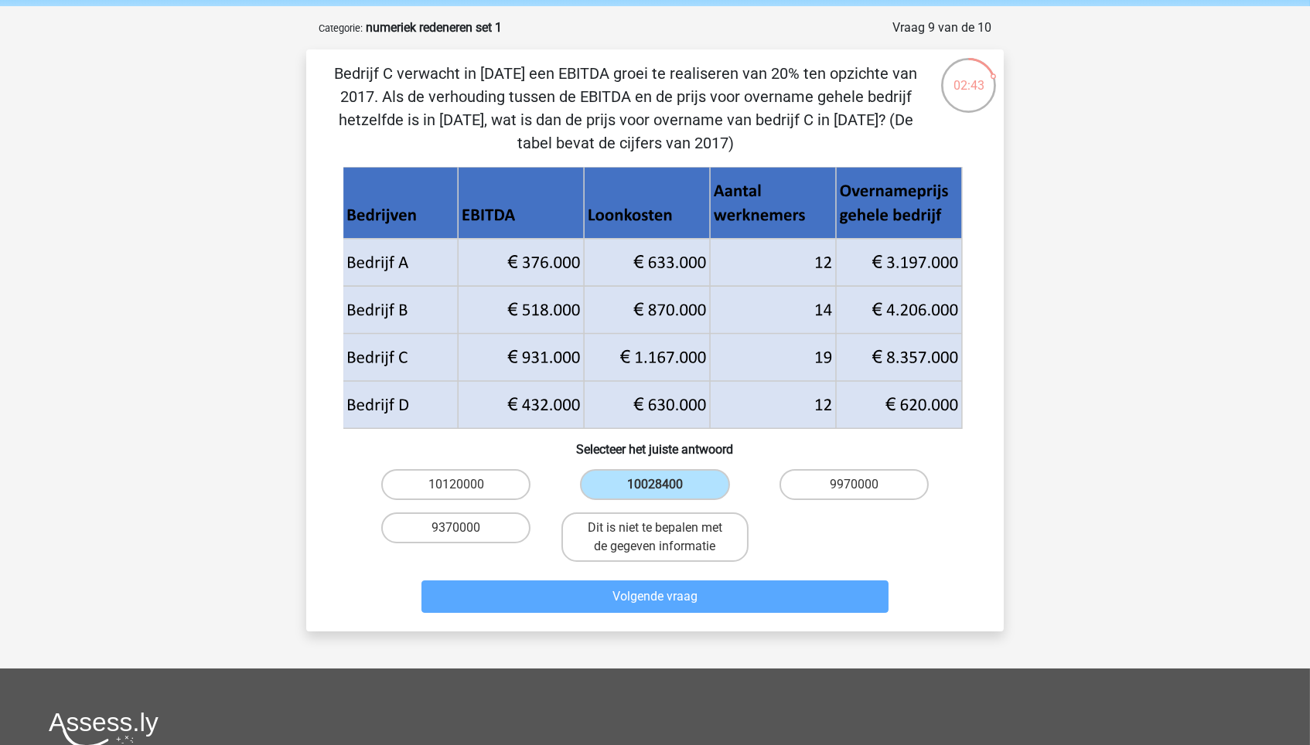
scroll to position [77, 0]
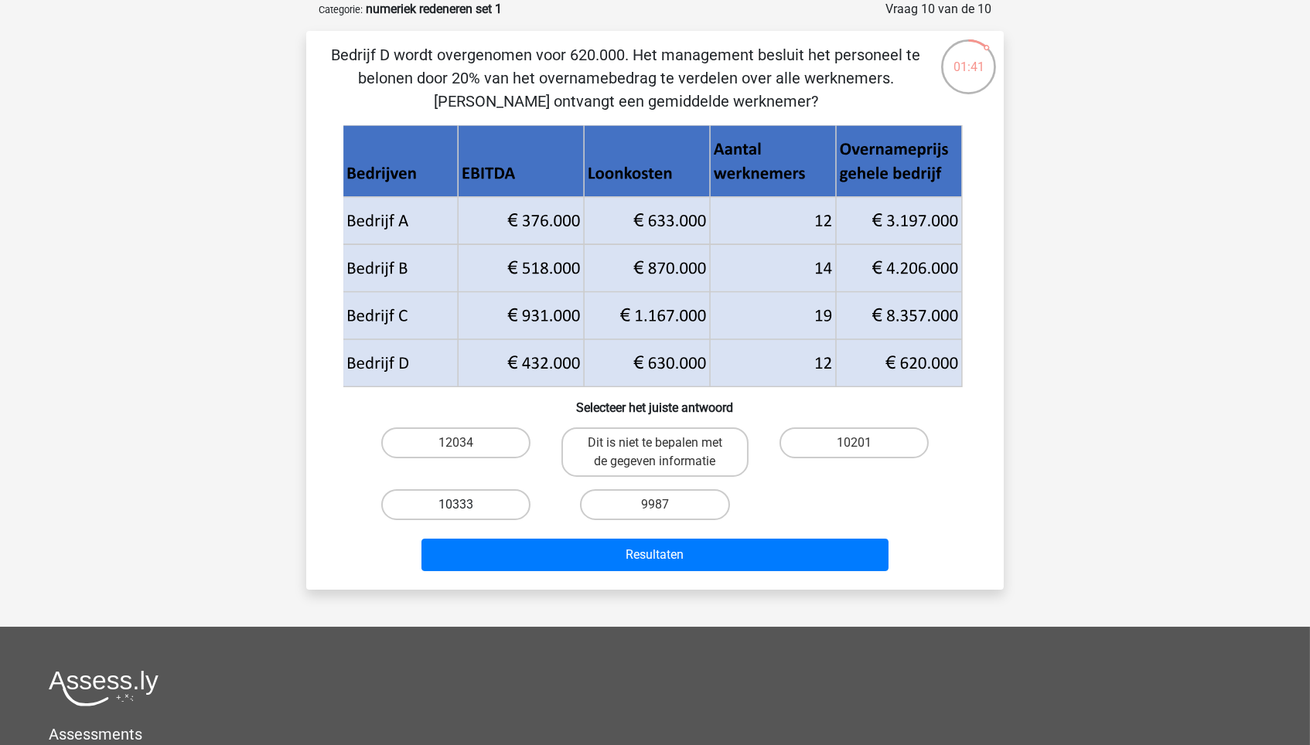
click at [476, 498] on label "10333" at bounding box center [455, 504] width 149 height 31
click at [466, 505] on input "10333" at bounding box center [461, 510] width 10 height 10
radio input "true"
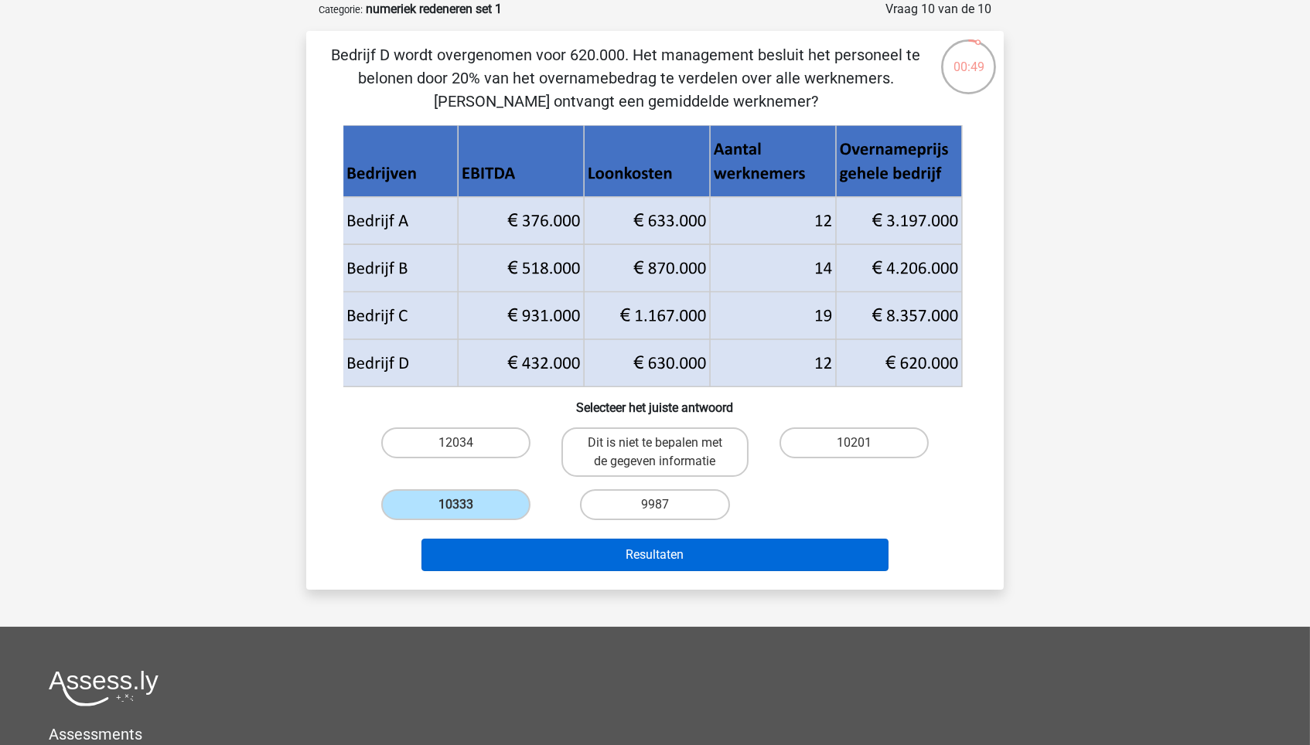
click at [525, 543] on button "Resultaten" at bounding box center [655, 555] width 468 height 32
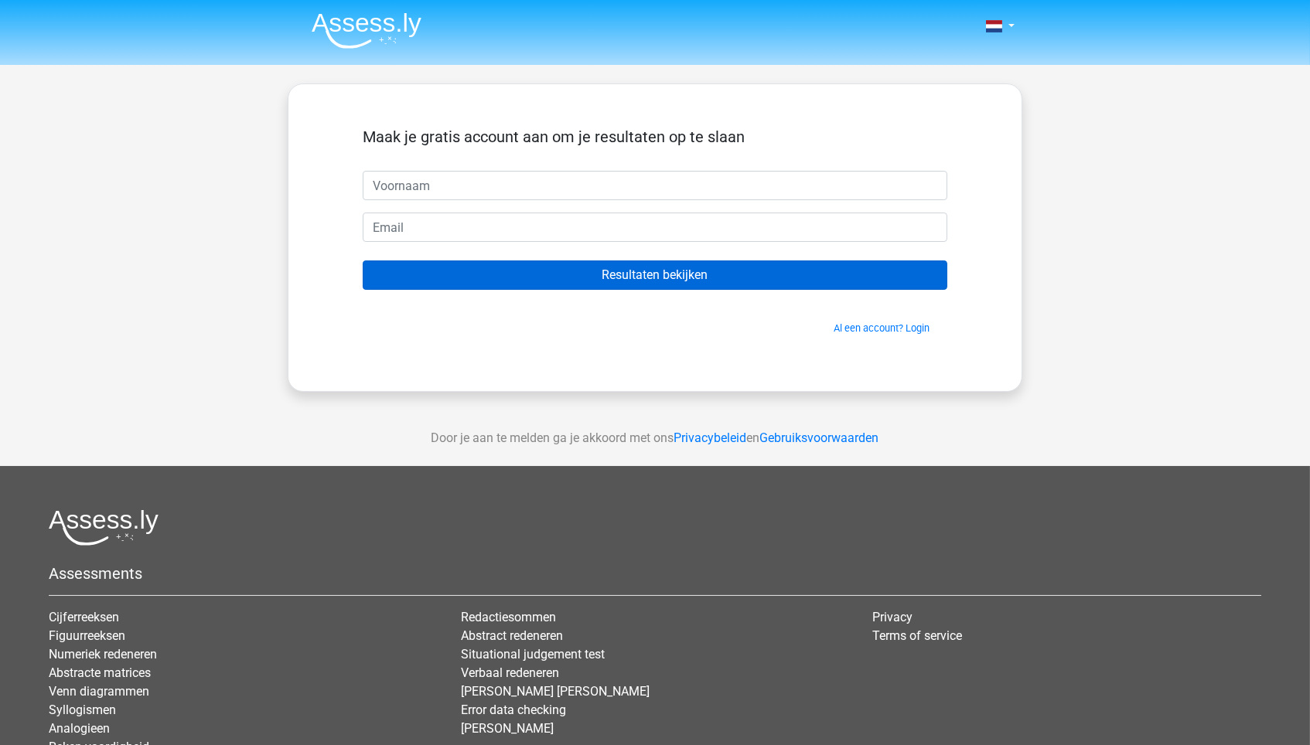
click at [609, 281] on input "Resultaten bekijken" at bounding box center [655, 275] width 584 height 29
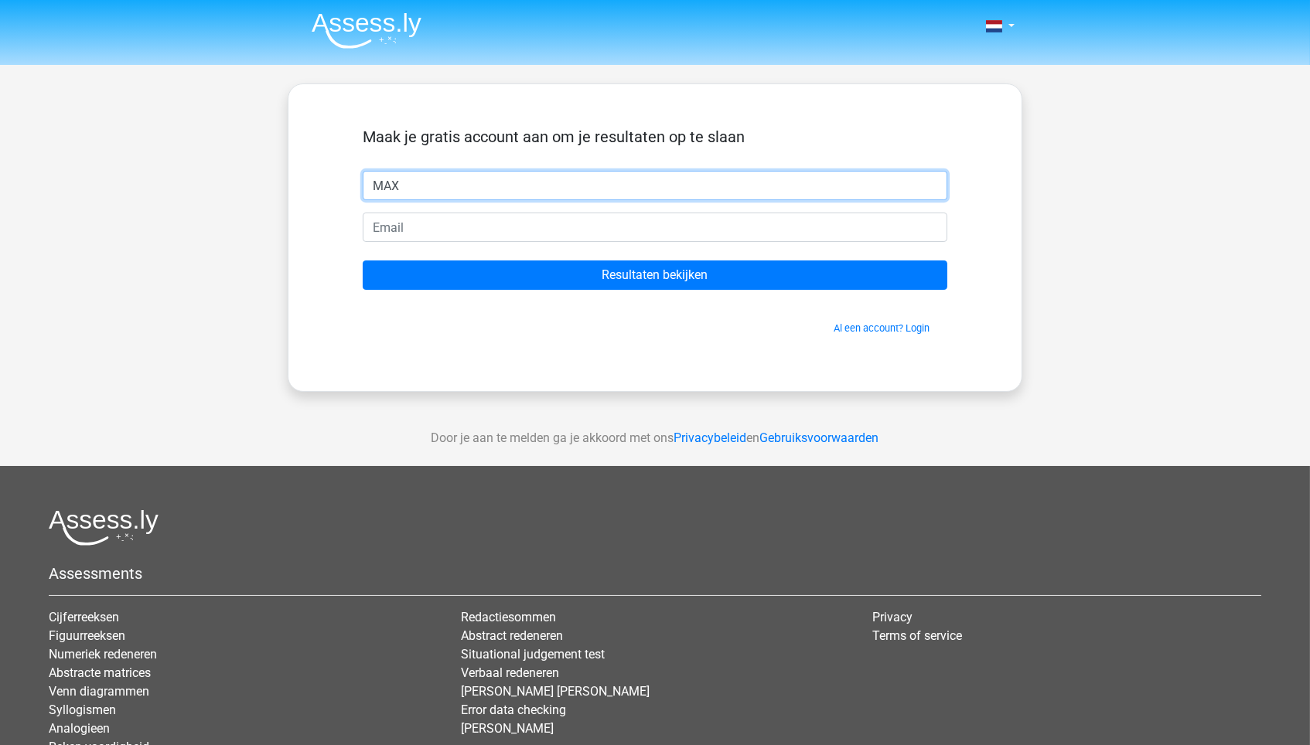
type input "MAX"
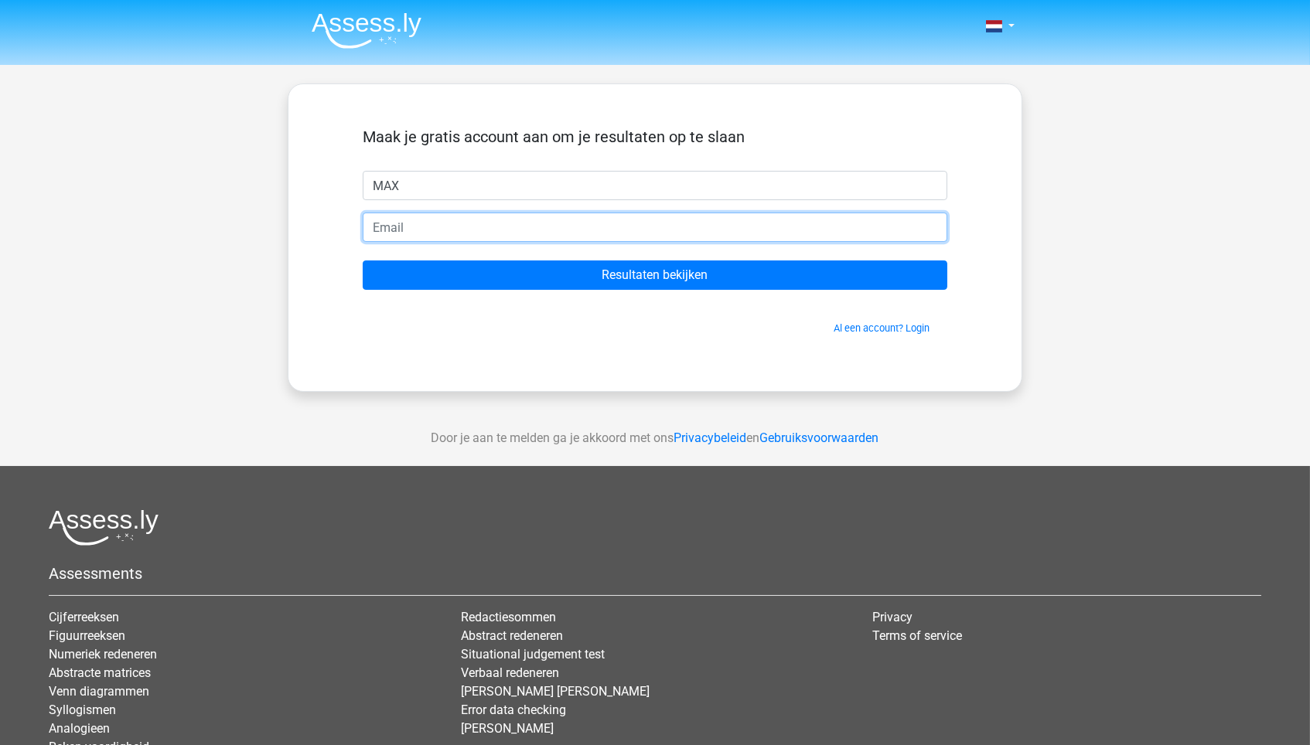
type input "M"
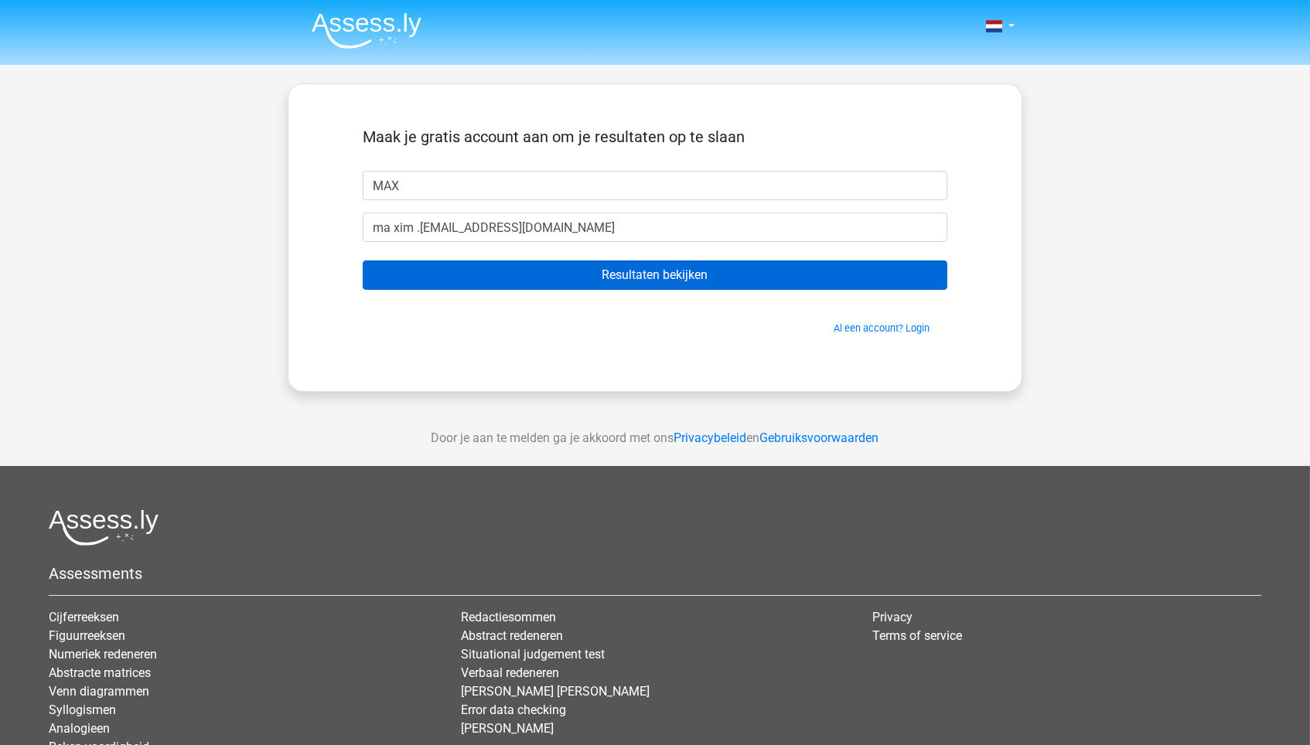
click at [540, 279] on input "Resultaten bekijken" at bounding box center [655, 275] width 584 height 29
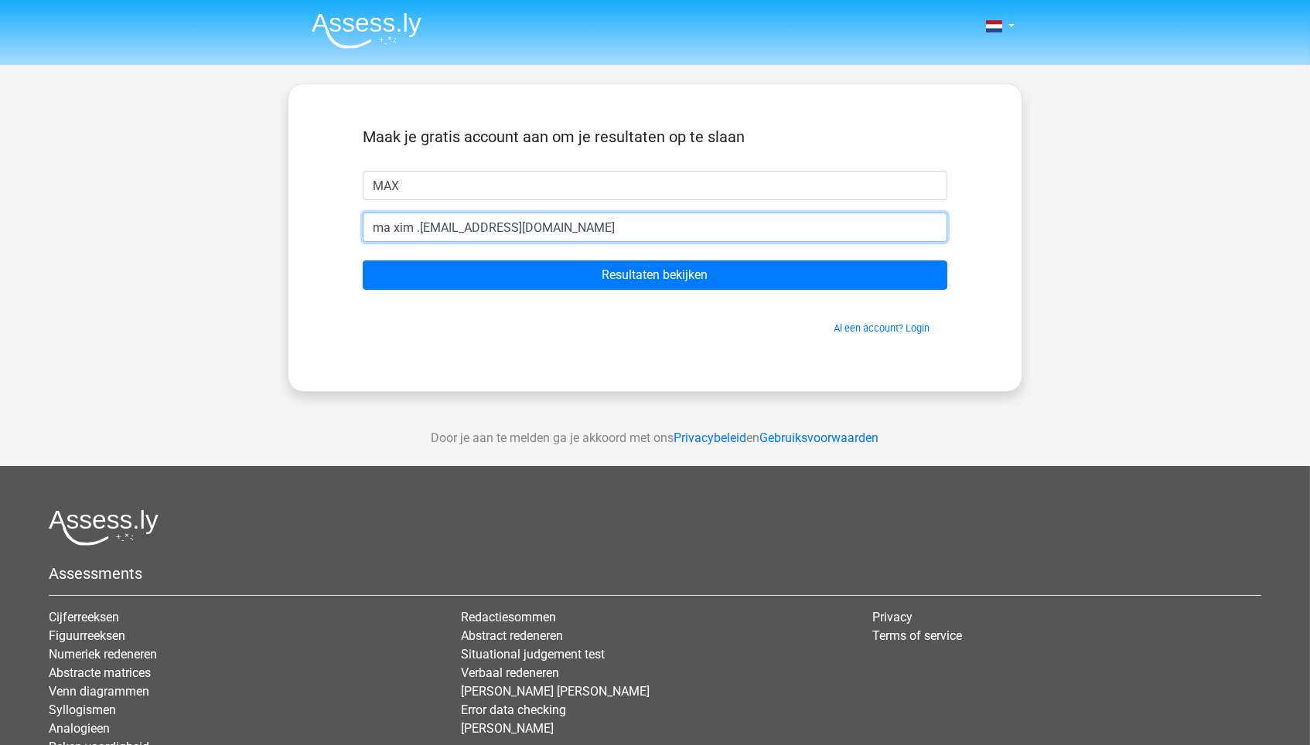
click at [413, 230] on input "ma xim .[EMAIL_ADDRESS][DOMAIN_NAME]" at bounding box center [655, 227] width 584 height 29
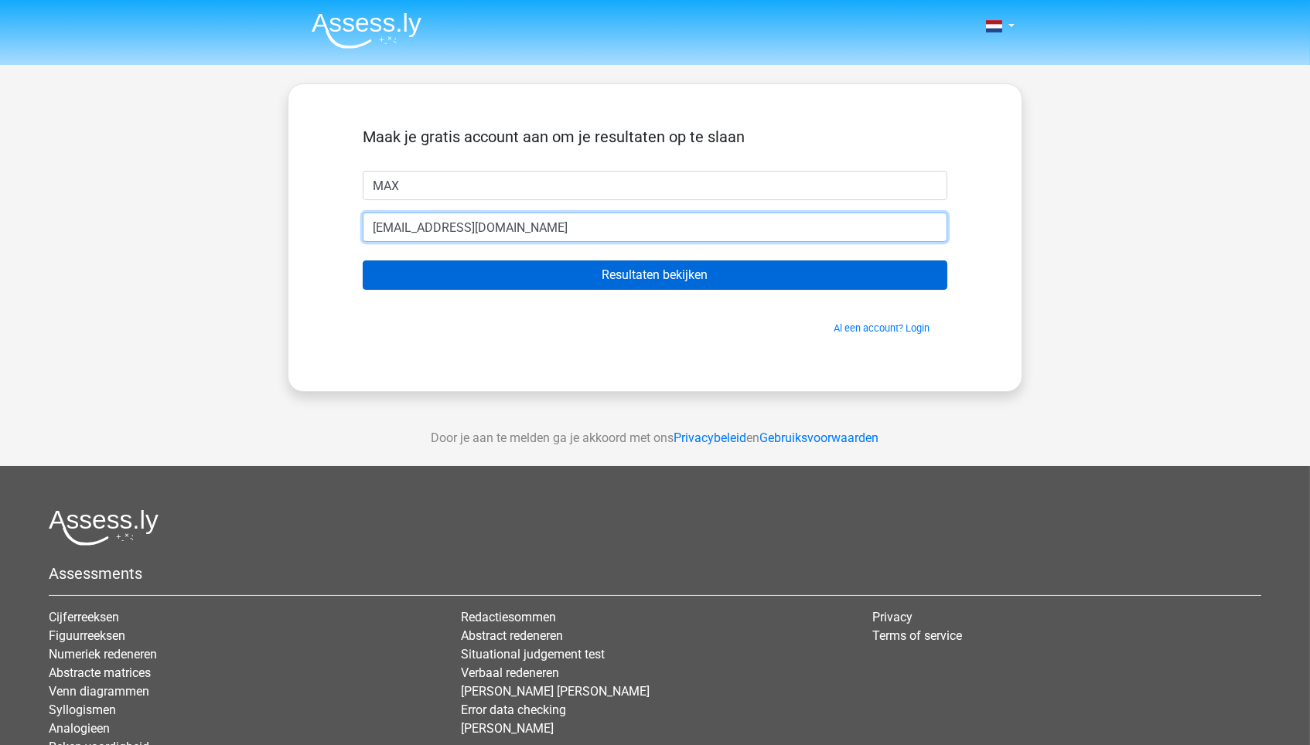
type input "[EMAIL_ADDRESS][DOMAIN_NAME]"
click at [502, 280] on input "Resultaten bekijken" at bounding box center [655, 275] width 584 height 29
